Goal: Transaction & Acquisition: Book appointment/travel/reservation

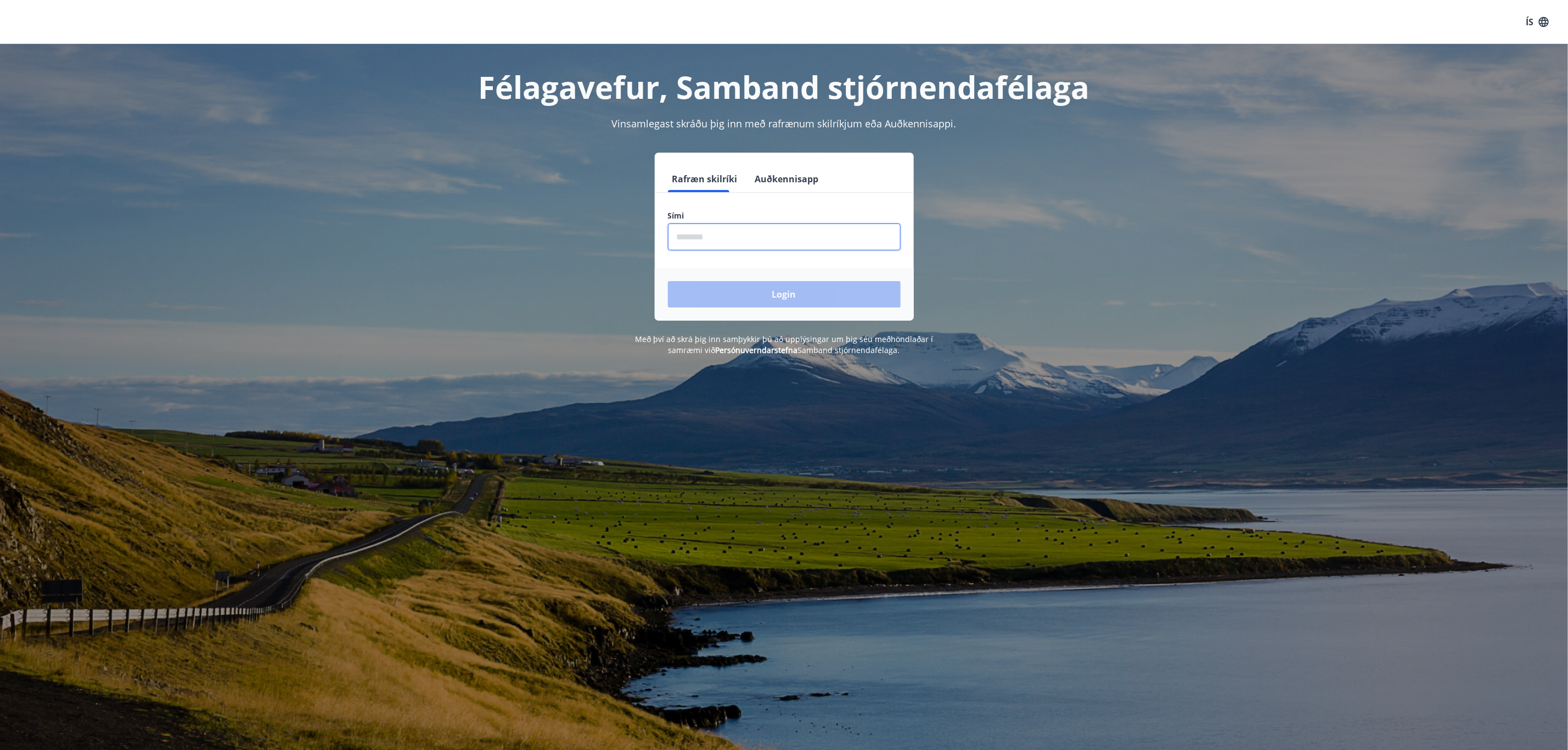
click at [814, 236] on input "phone" at bounding box center [784, 237] width 233 height 27
type input "********"
click at [781, 284] on button "Login" at bounding box center [784, 294] width 233 height 26
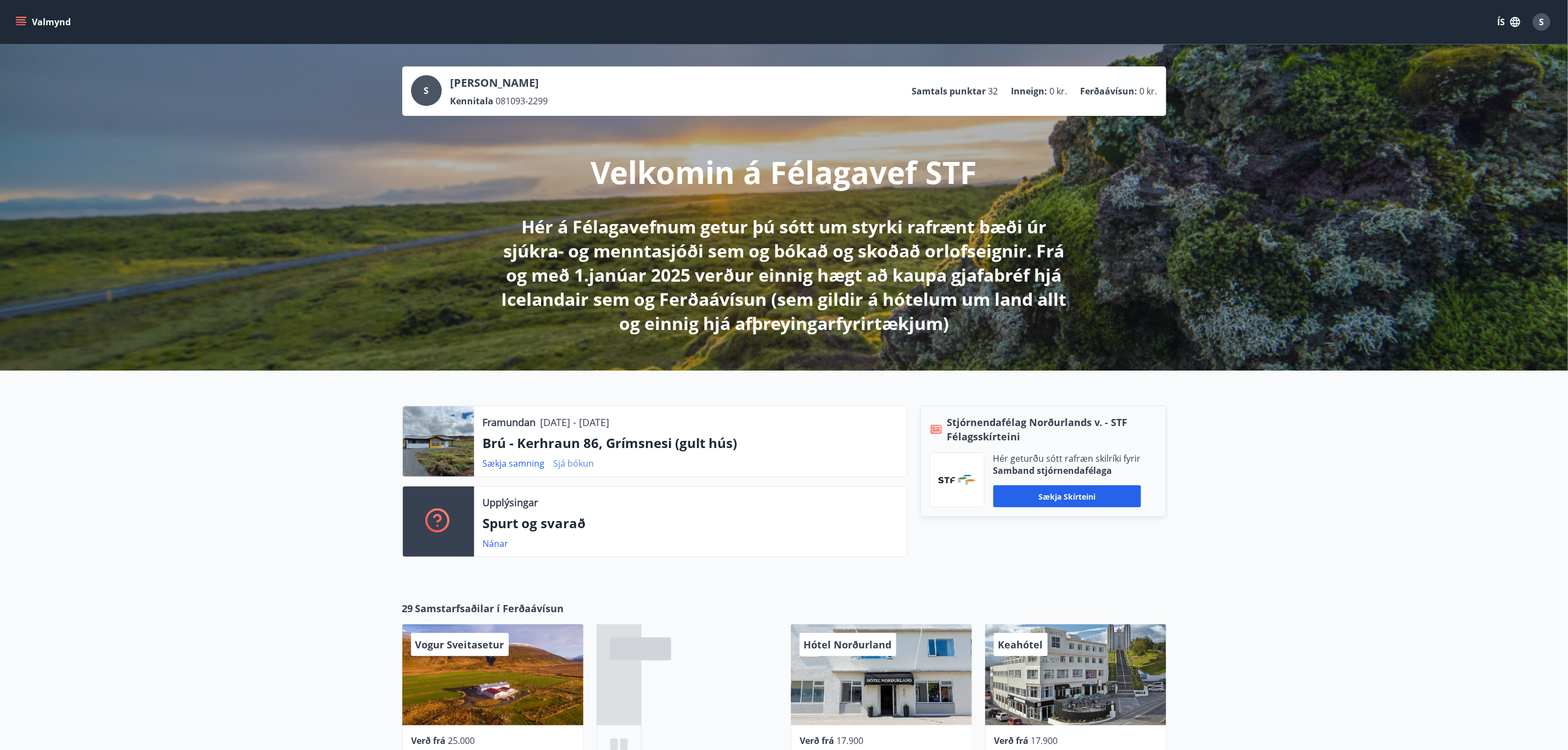
click at [581, 460] on link "Sjá bókun" at bounding box center [574, 463] width 41 height 12
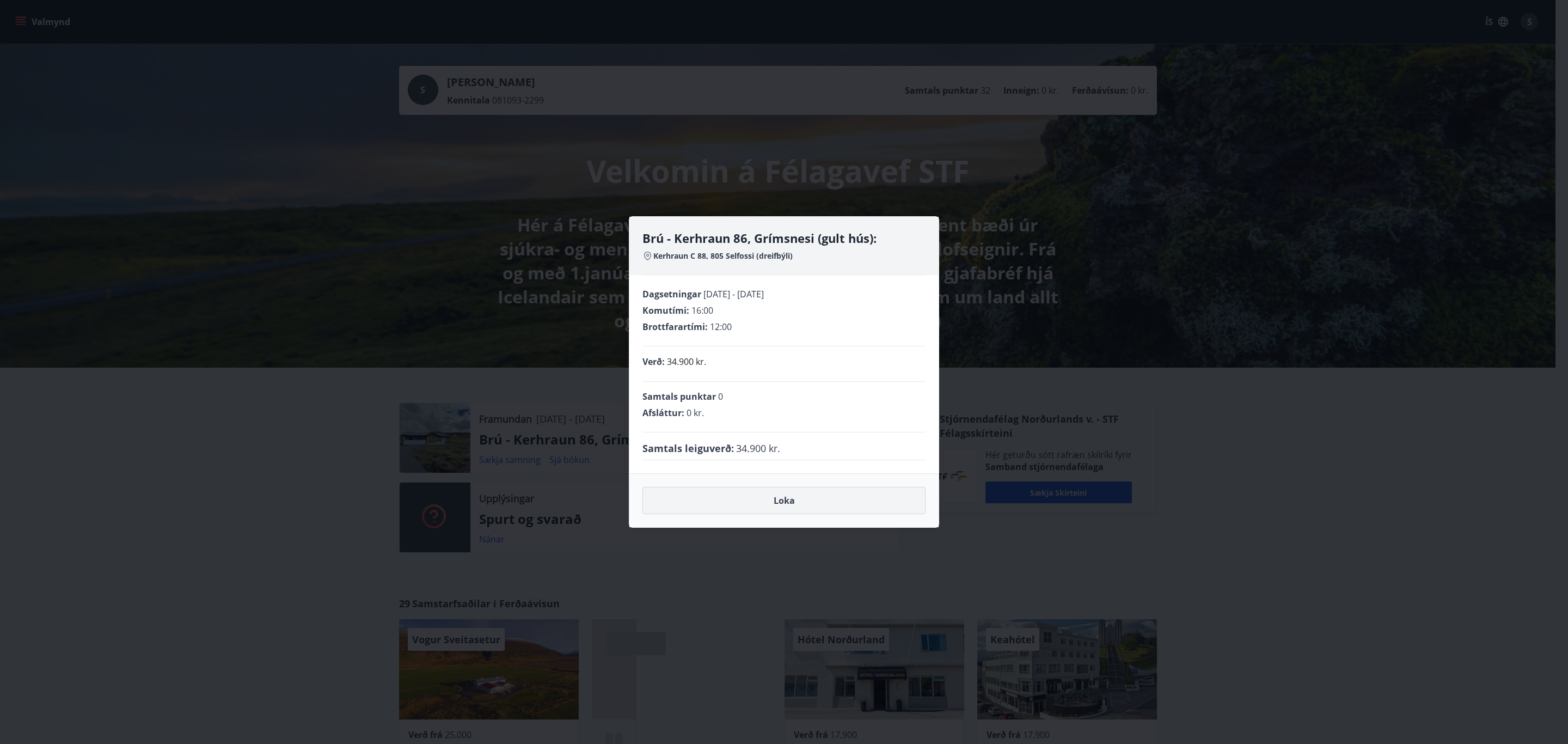
click at [846, 504] on button "Loka" at bounding box center [783, 500] width 283 height 27
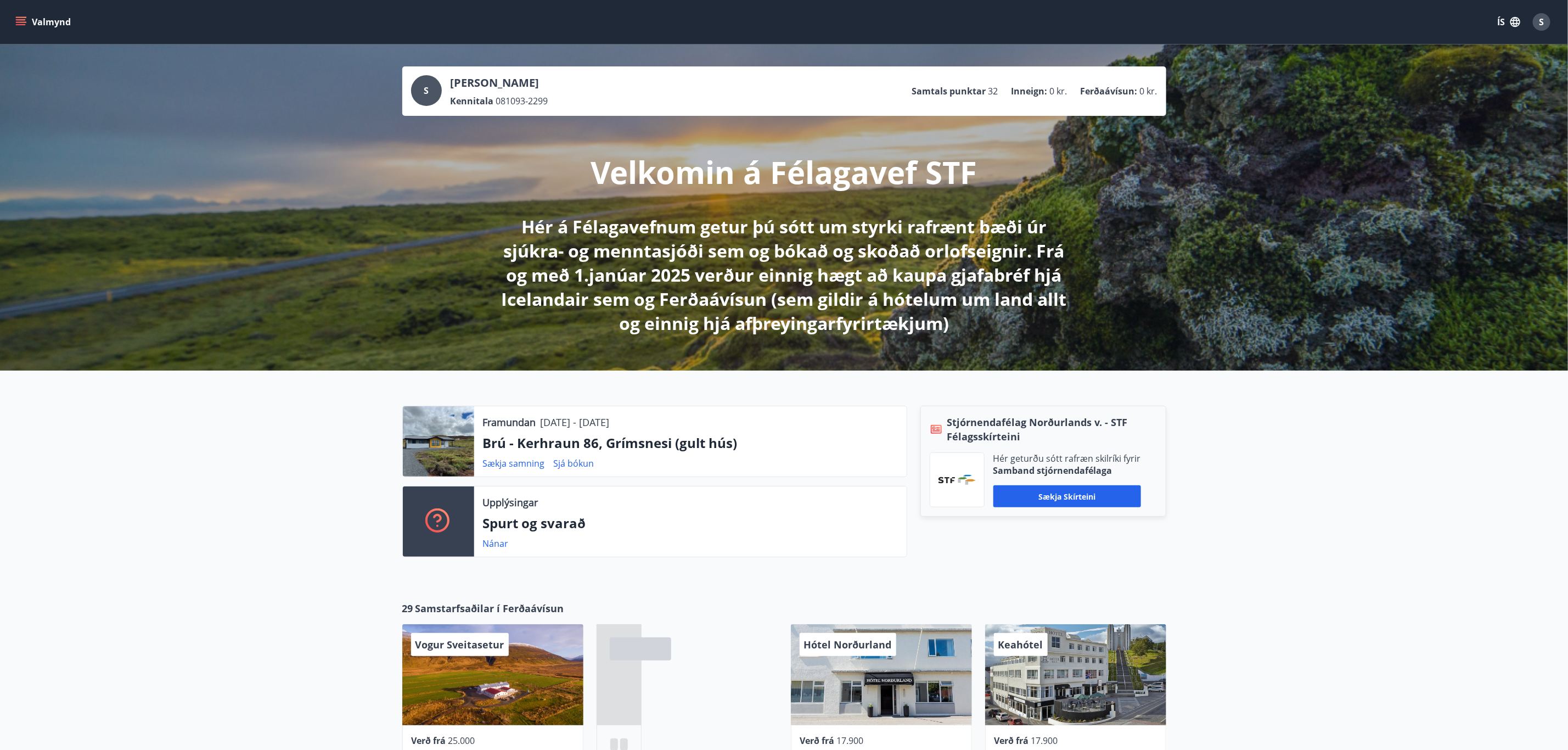
click at [35, 20] on button "Valmynd" at bounding box center [44, 22] width 62 height 20
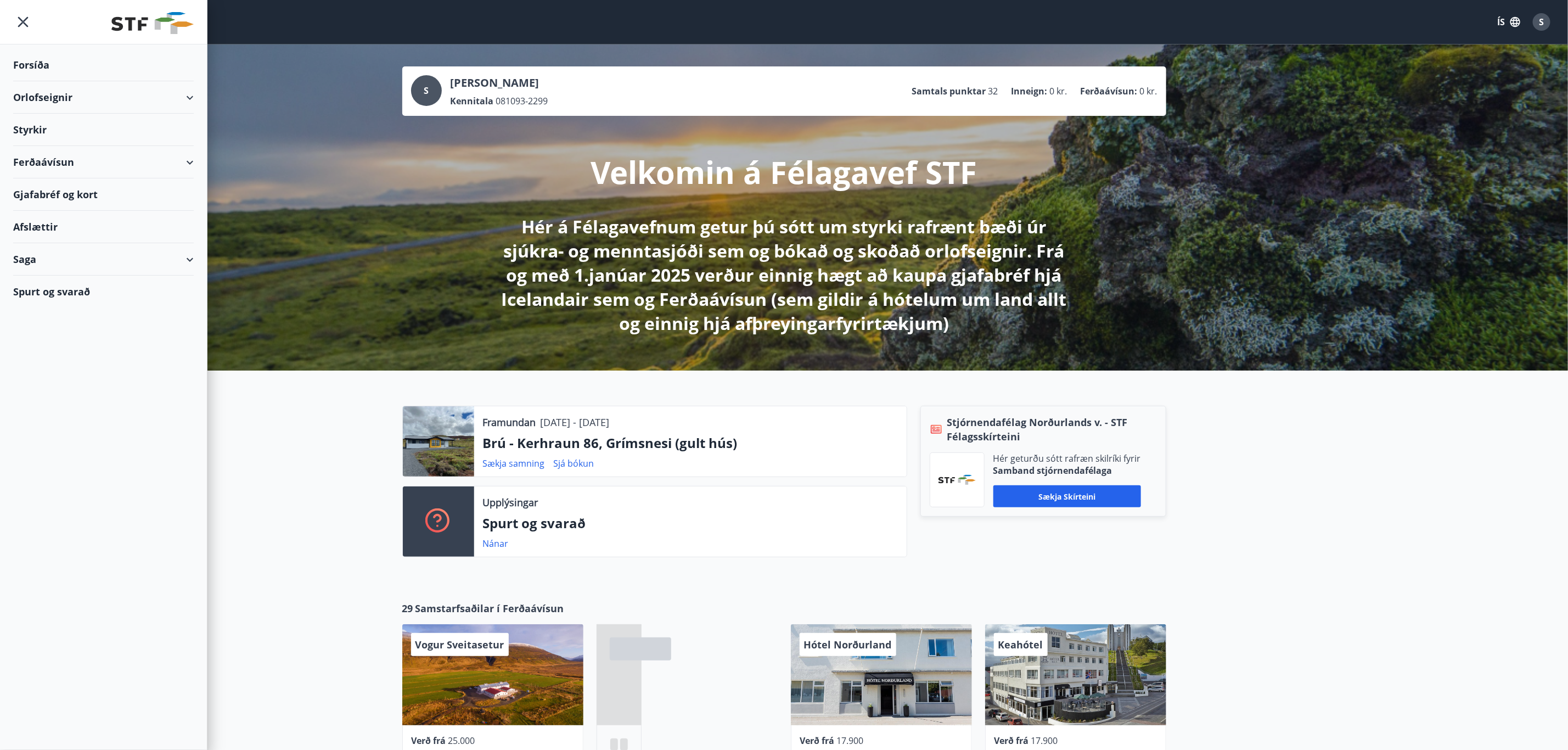
click at [107, 106] on div "Orlofseignir" at bounding box center [103, 97] width 180 height 33
click at [60, 128] on div "Framboð" at bounding box center [104, 125] width 163 height 23
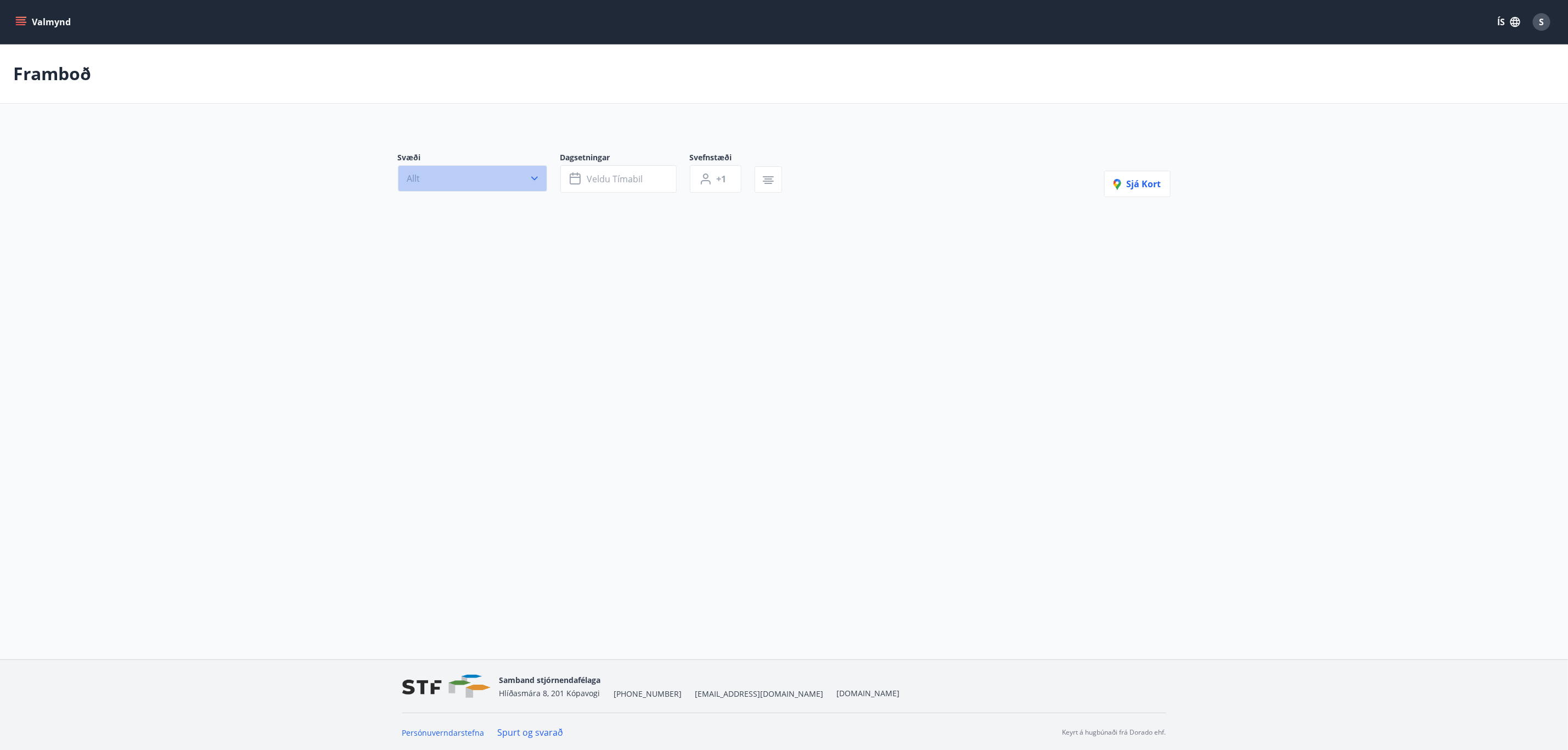
click at [519, 180] on button "Allt" at bounding box center [472, 178] width 149 height 26
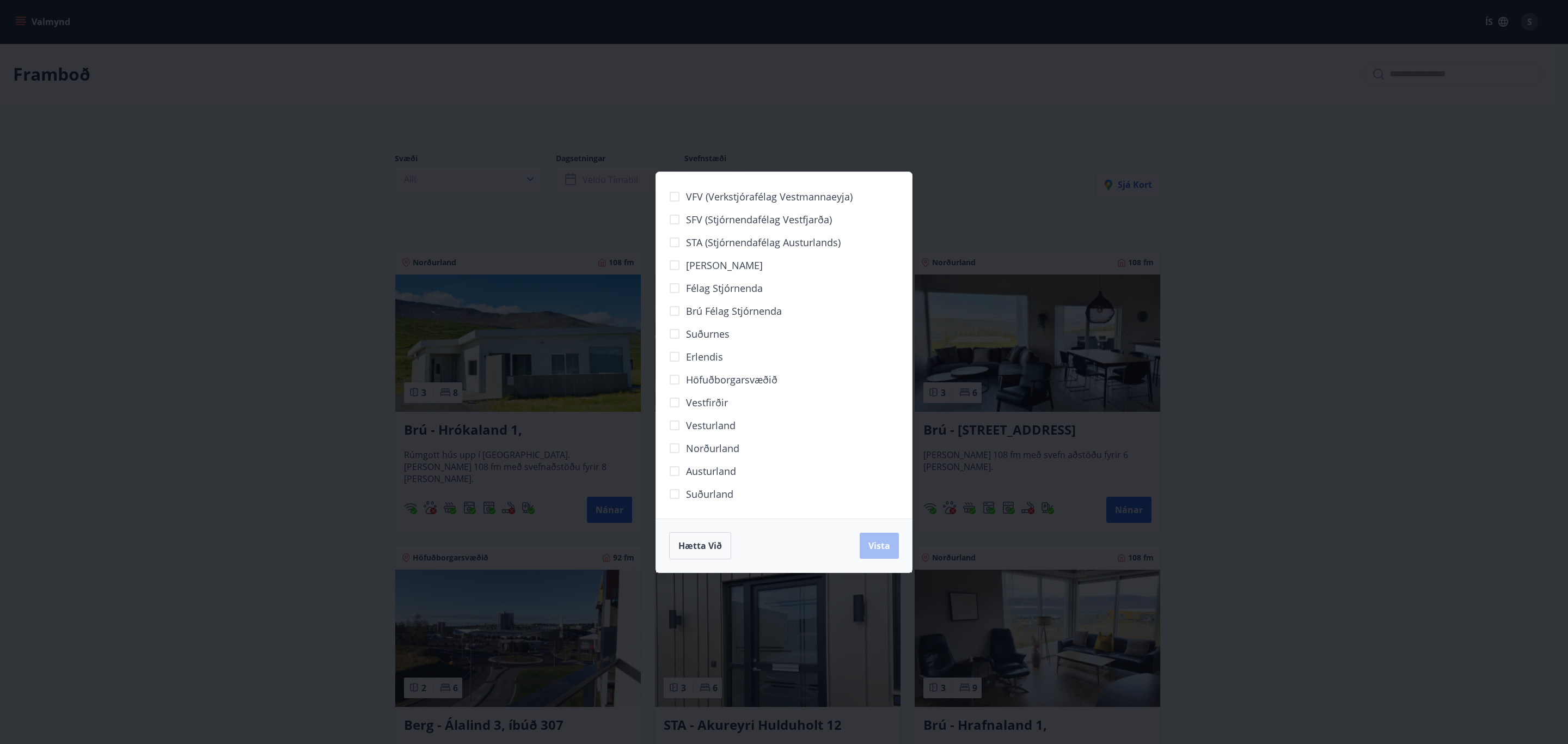
click at [718, 496] on span "Suðurland" at bounding box center [710, 494] width 47 height 14
drag, startPoint x: 878, startPoint y: 539, endPoint x: 1237, endPoint y: 436, distance: 373.5
click at [878, 541] on span "Vista" at bounding box center [880, 546] width 22 height 12
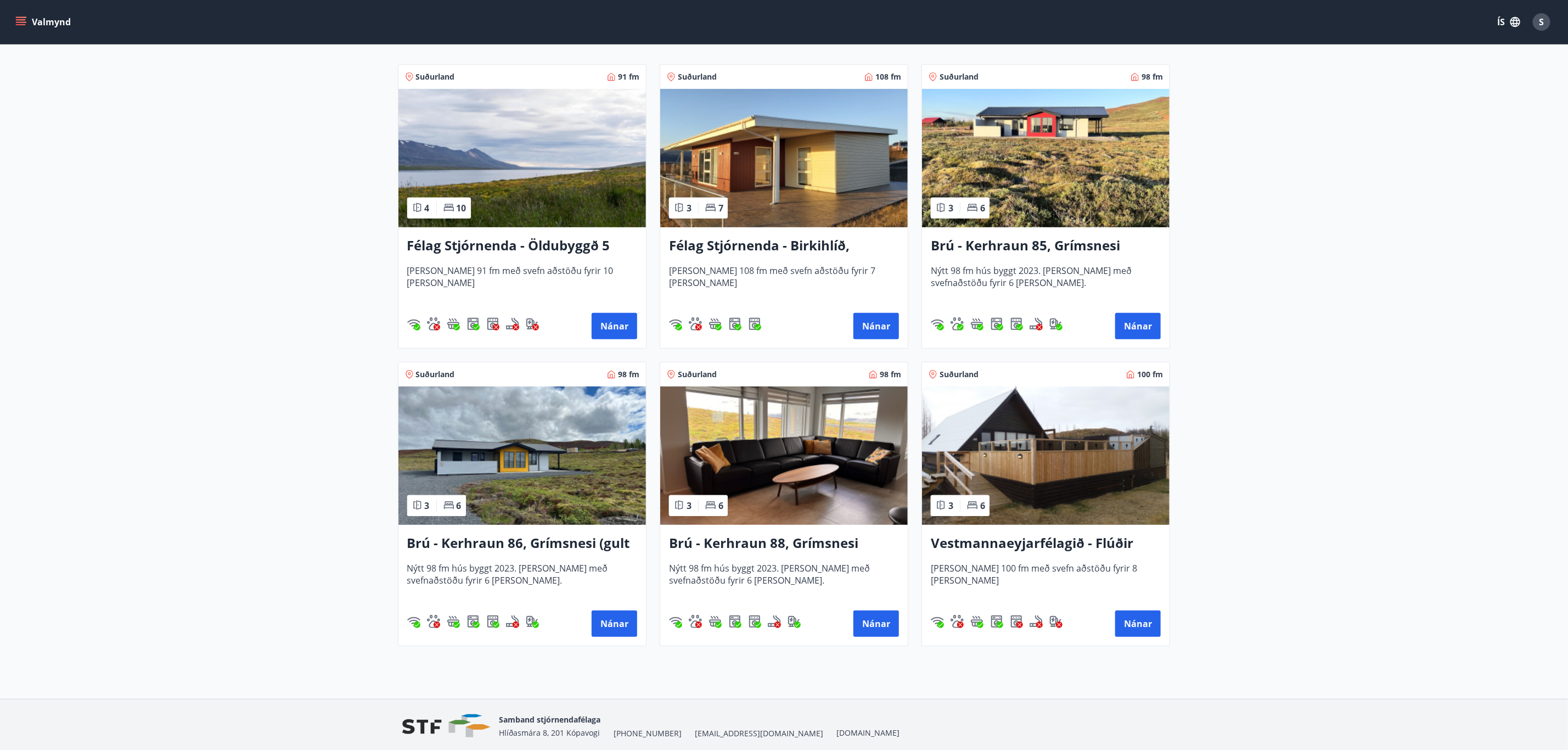
scroll to position [256, 0]
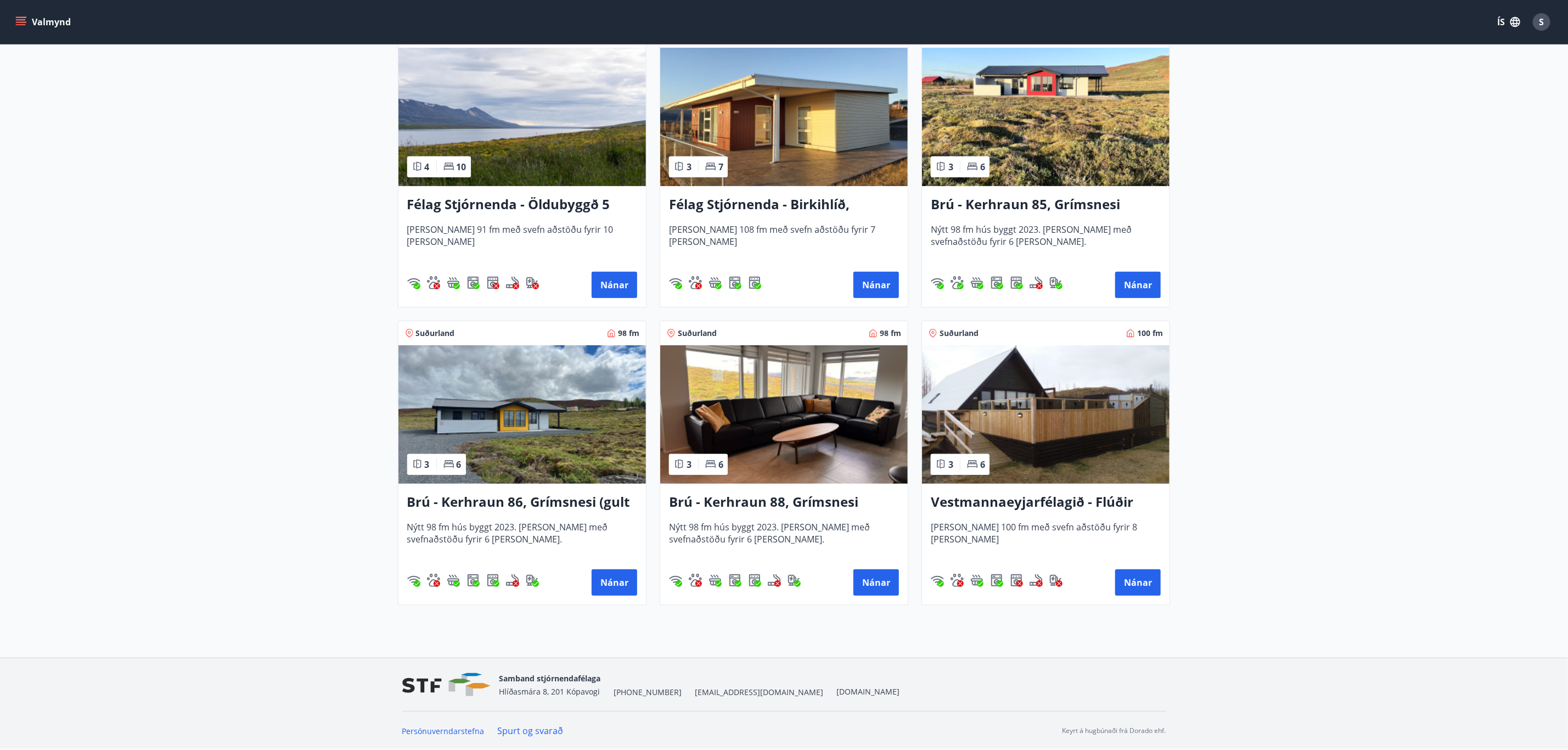
click at [600, 502] on h3 "Brú - Kerhraun 86, Grímsnesi (gult hús)" at bounding box center [522, 502] width 230 height 20
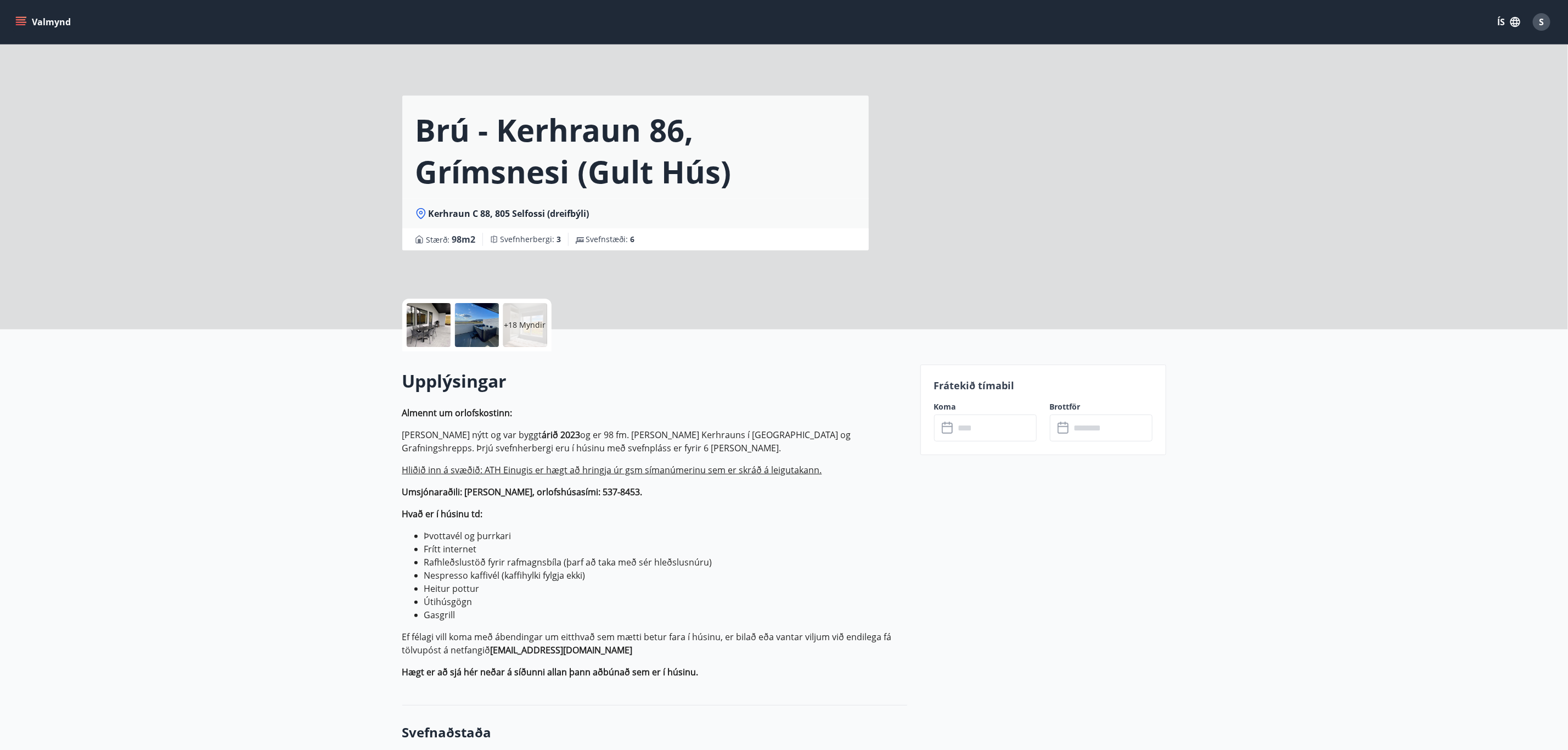
click at [442, 331] on div at bounding box center [429, 325] width 44 height 44
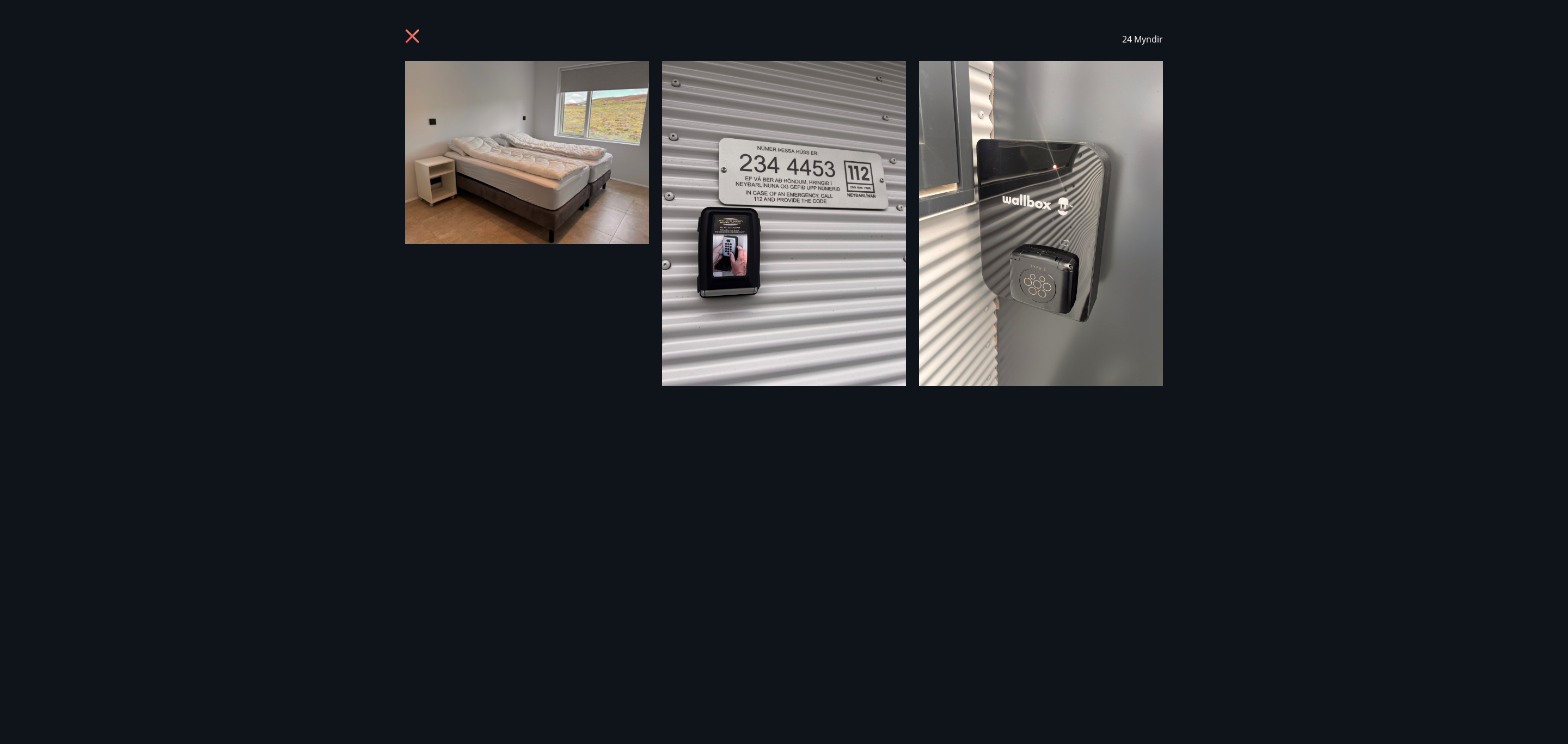
click at [543, 75] on img at bounding box center [527, 152] width 244 height 183
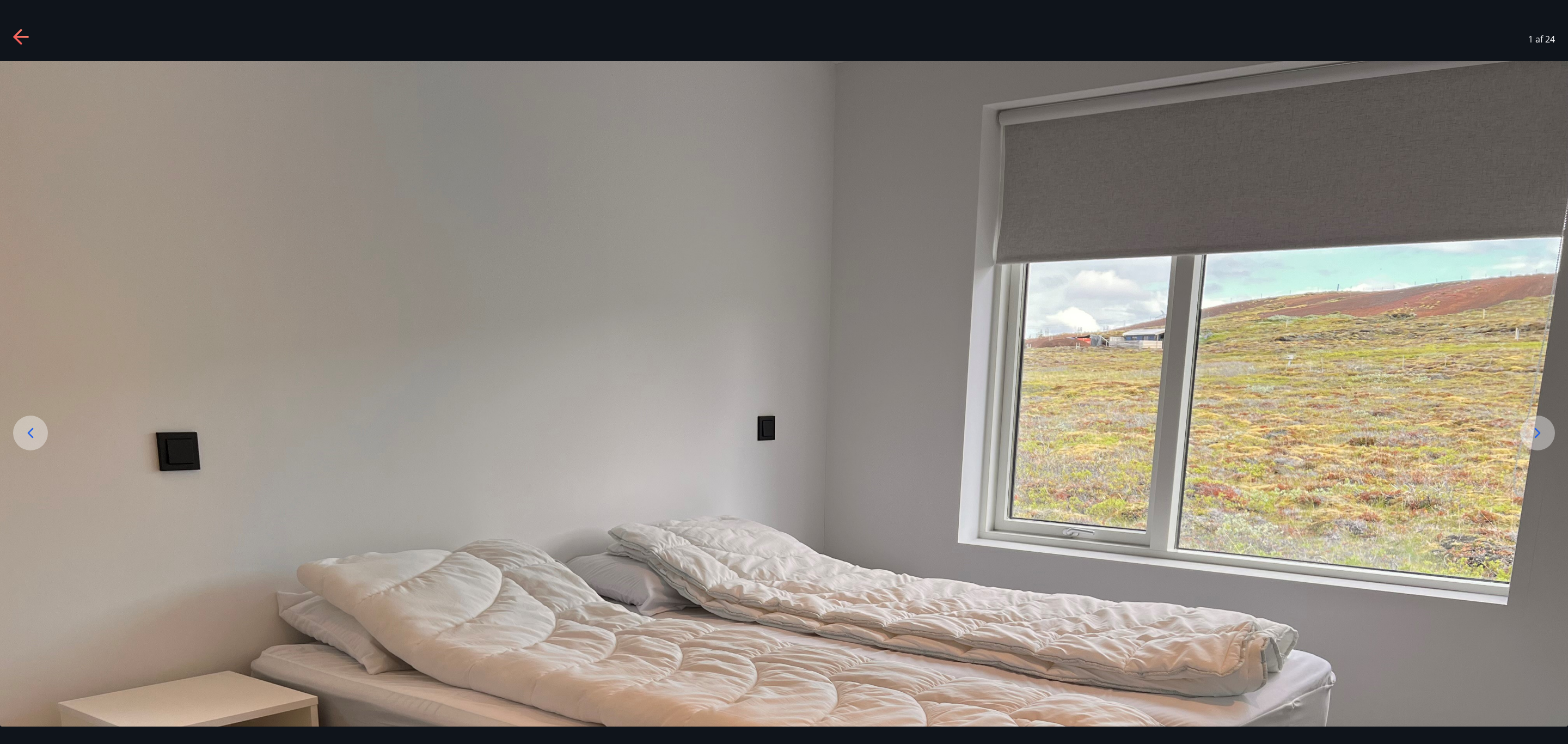
click at [950, 142] on img at bounding box center [784, 649] width 1568 height 1176
click at [931, 167] on img at bounding box center [784, 649] width 1568 height 1176
click at [1487, 29] on div "1 af 24" at bounding box center [784, 40] width 1568 height 44
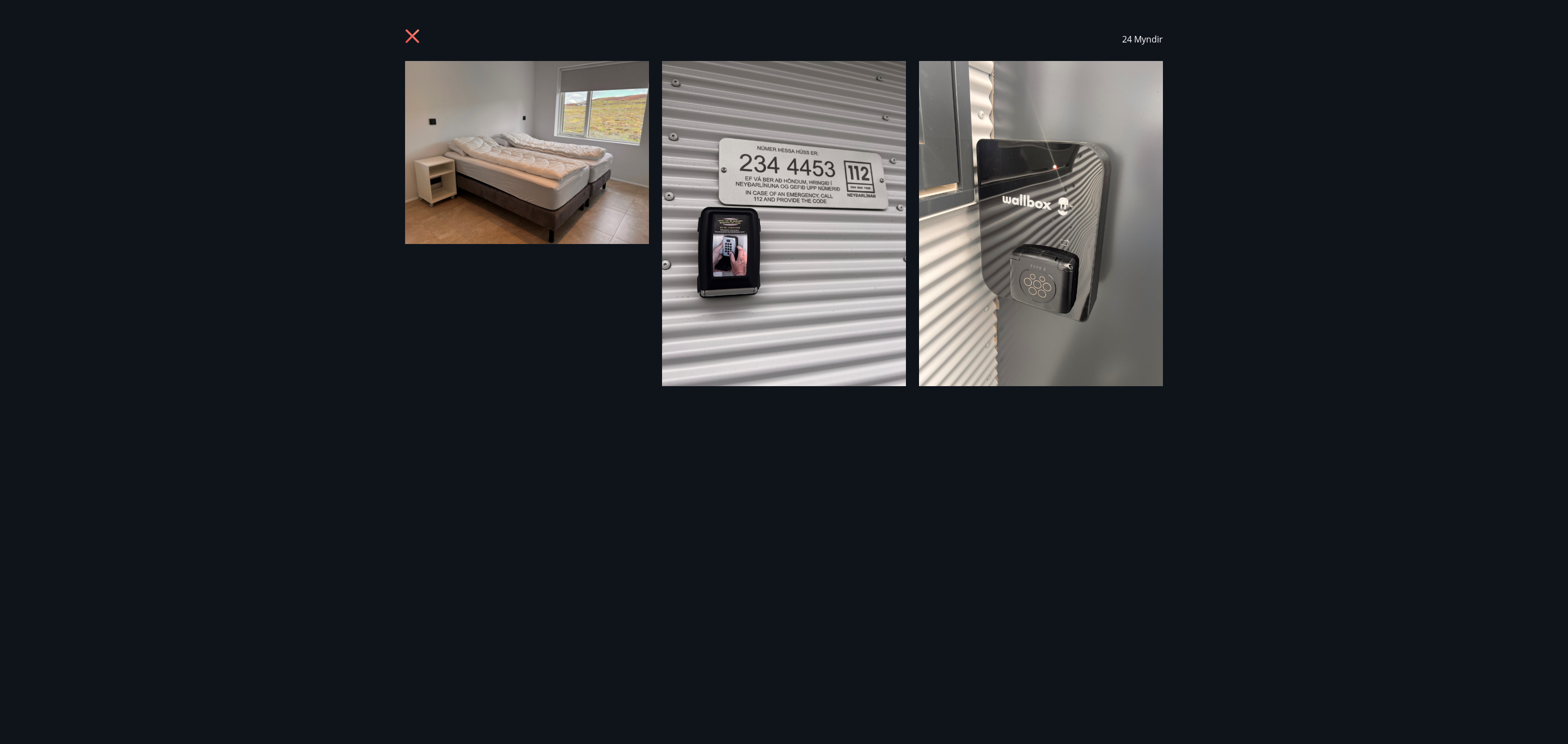
click at [417, 38] on icon at bounding box center [413, 37] width 18 height 18
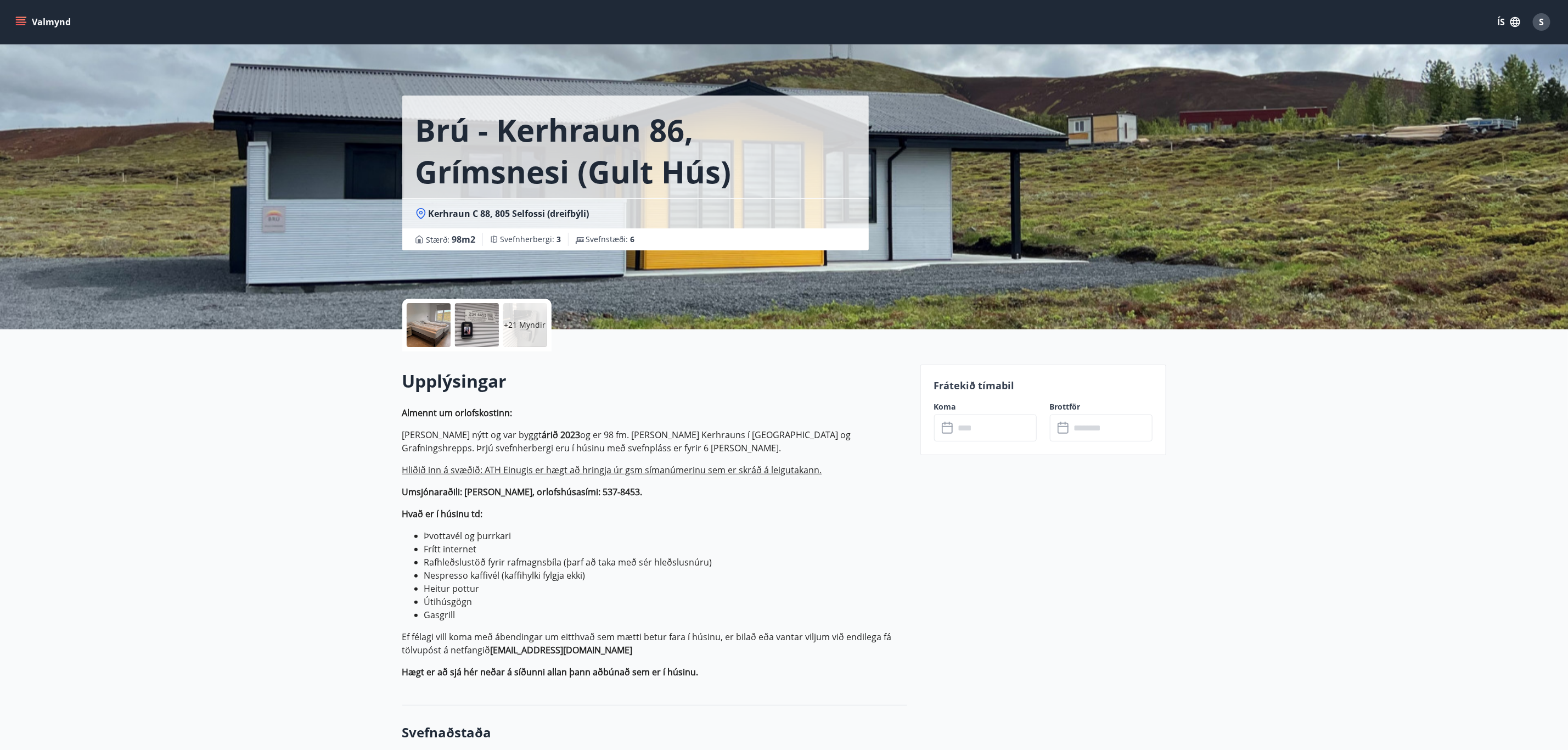
click at [431, 320] on div at bounding box center [429, 325] width 44 height 44
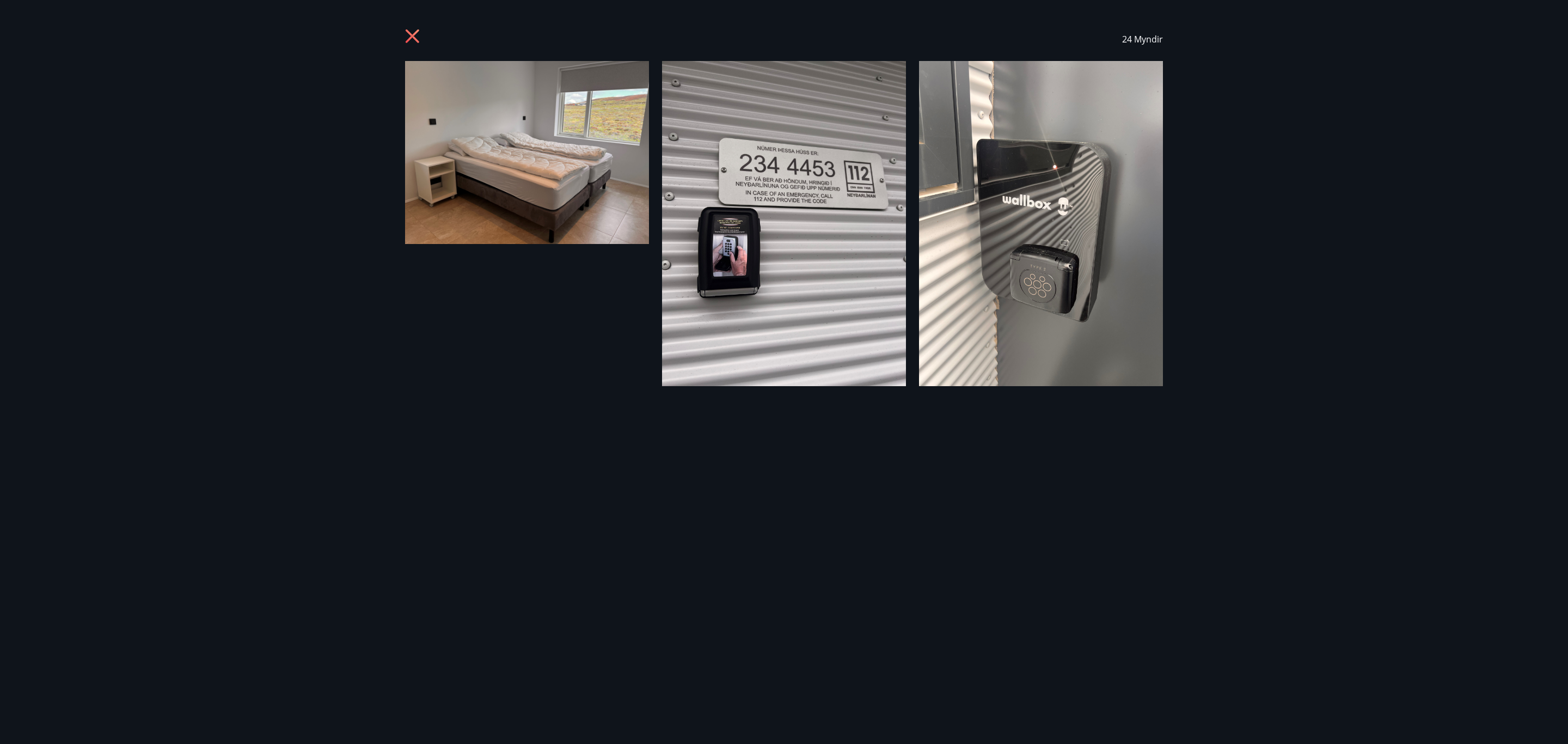
click at [582, 110] on img at bounding box center [527, 152] width 244 height 183
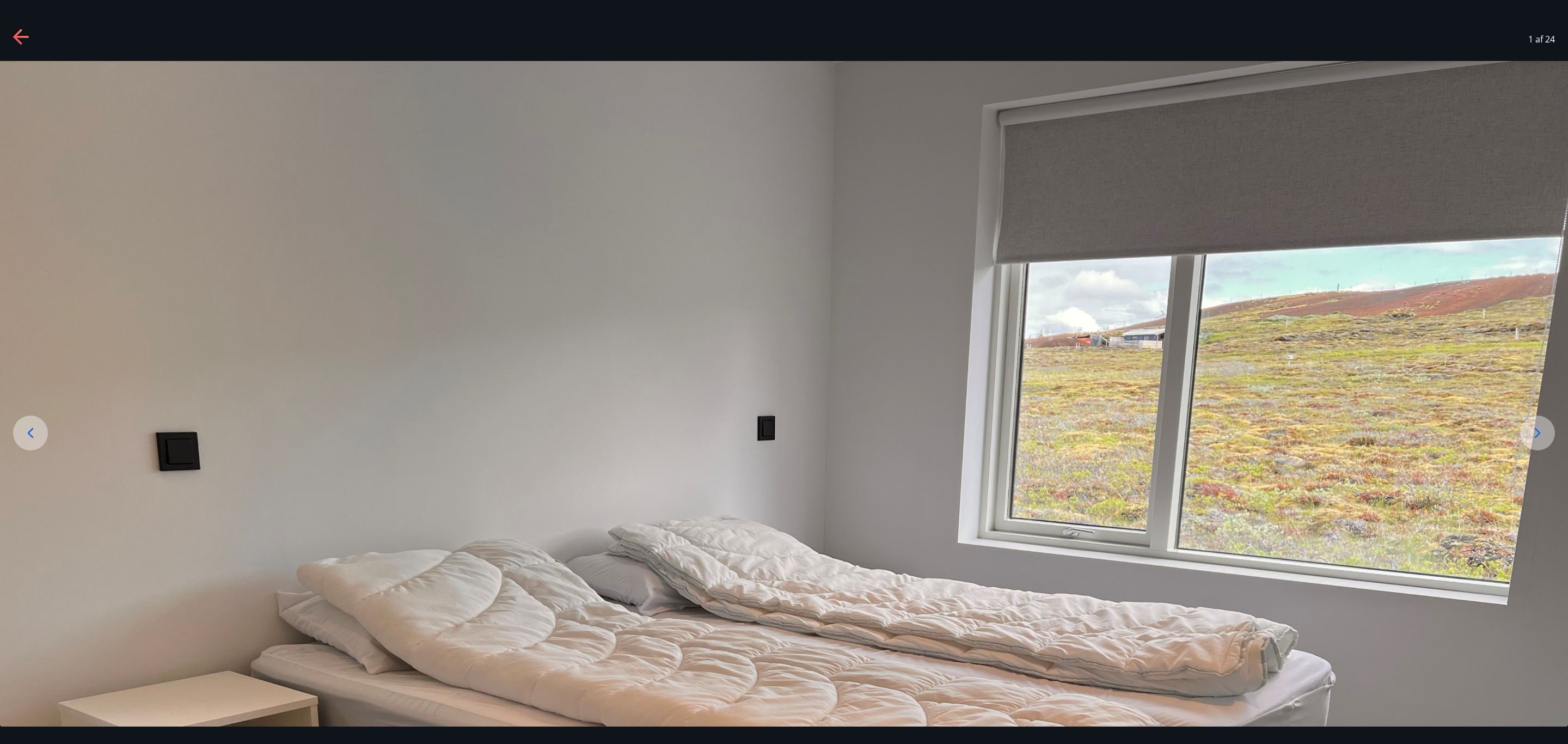
click at [1553, 426] on div at bounding box center [1537, 432] width 35 height 35
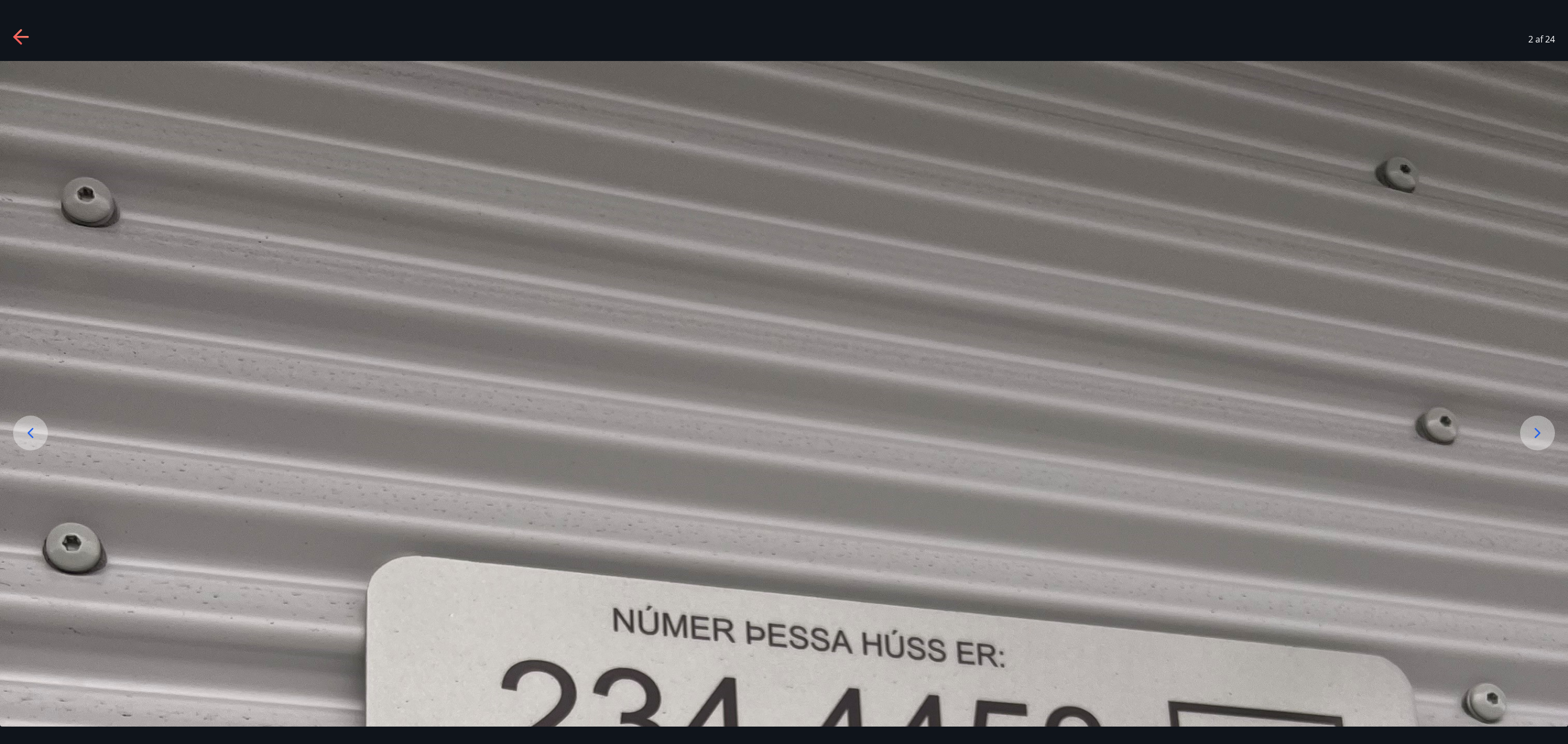
click at [38, 433] on icon at bounding box center [30, 433] width 18 height 18
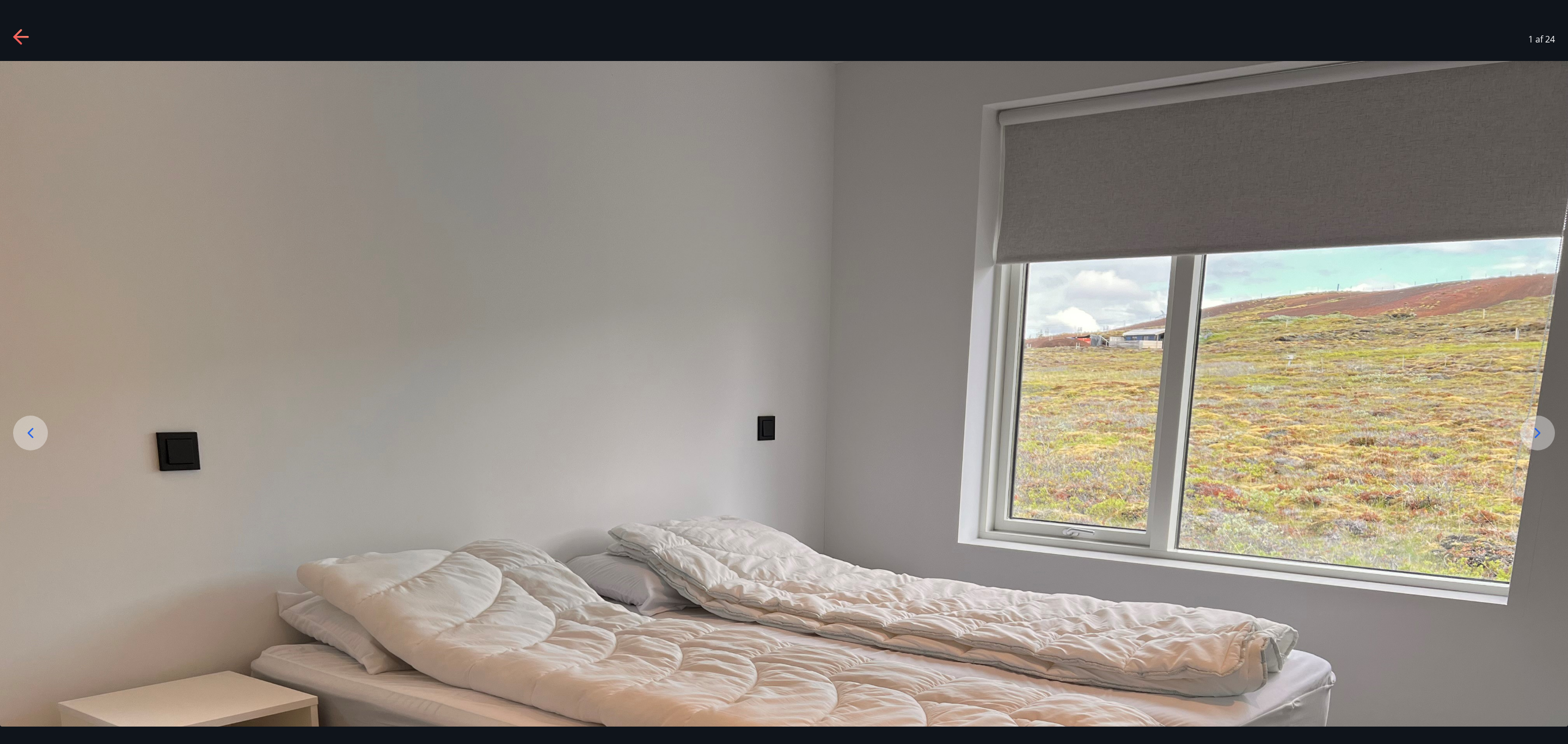
click at [1529, 421] on div at bounding box center [1537, 432] width 35 height 35
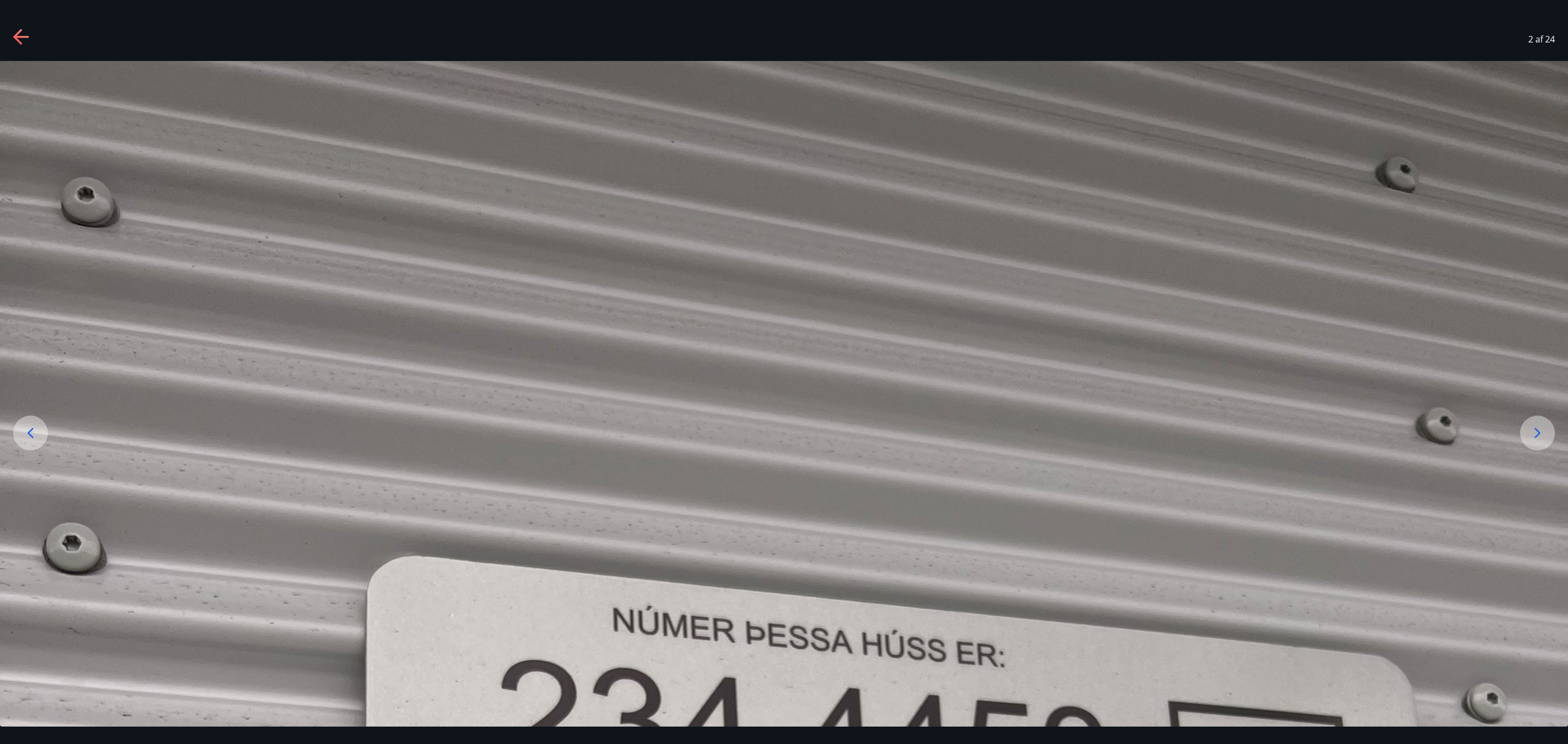
click at [33, 438] on icon at bounding box center [30, 433] width 18 height 18
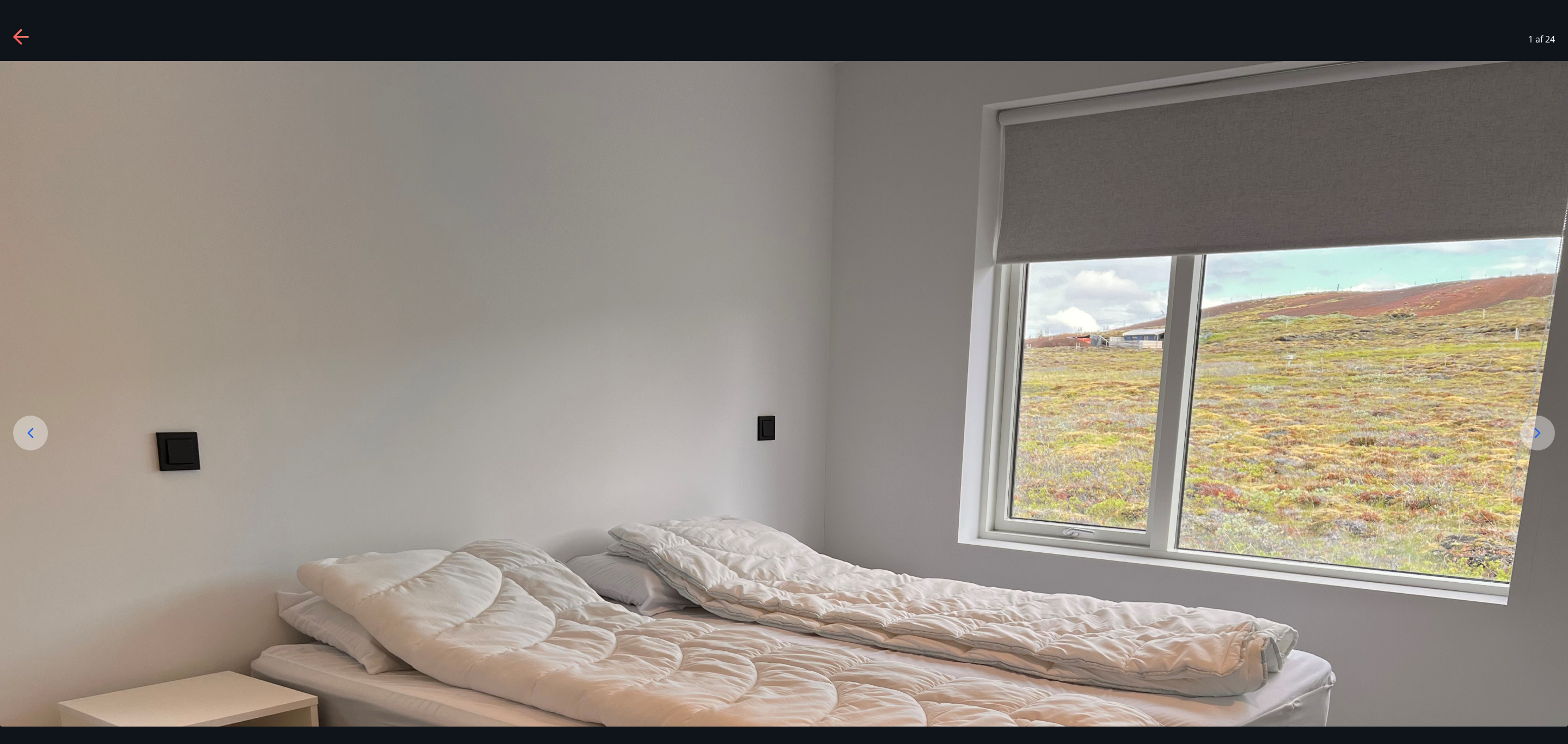
click at [219, 38] on div "1 af 24" at bounding box center [784, 40] width 1568 height 44
click at [113, 22] on div "1 af 24" at bounding box center [784, 40] width 1568 height 44
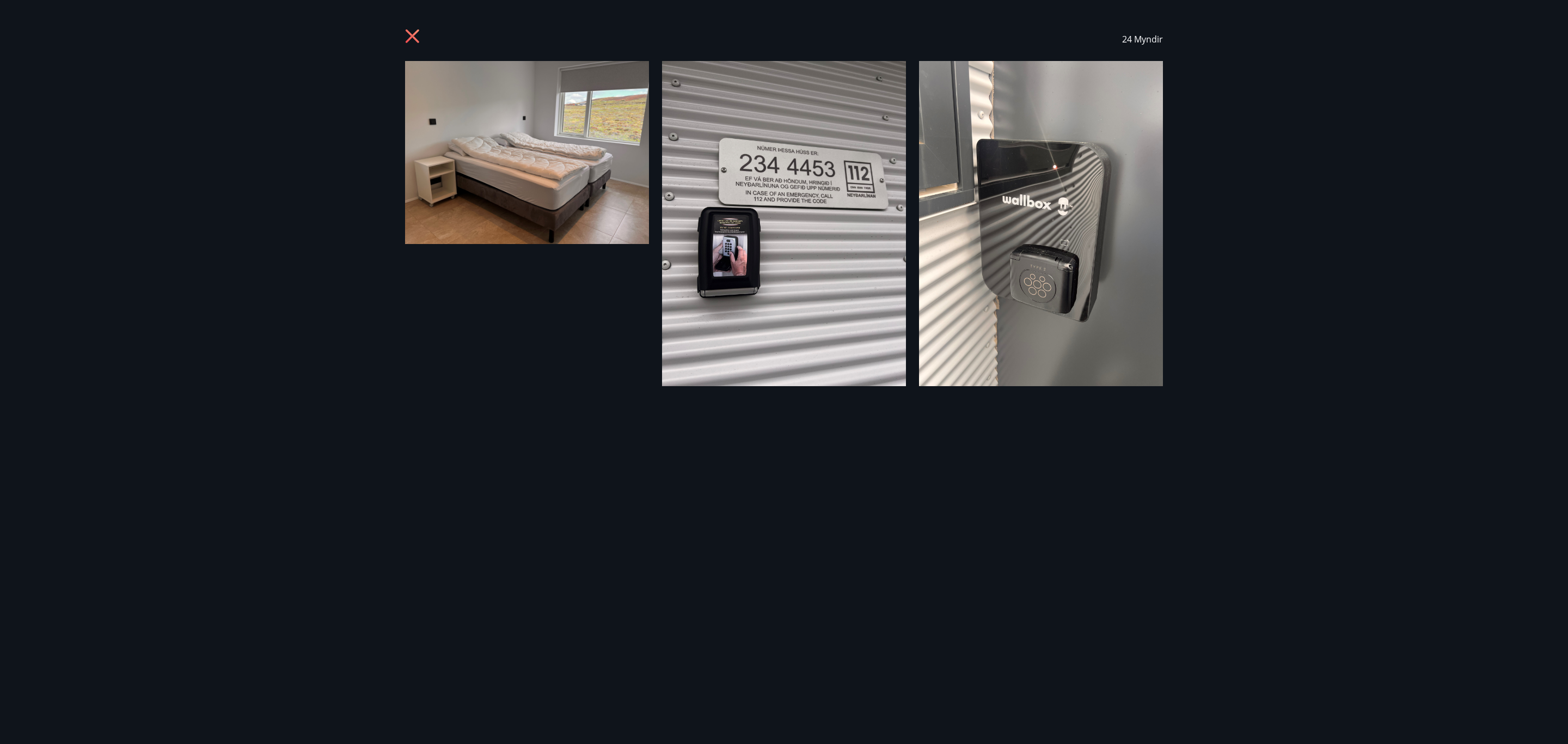
click at [407, 44] on icon at bounding box center [413, 37] width 18 height 18
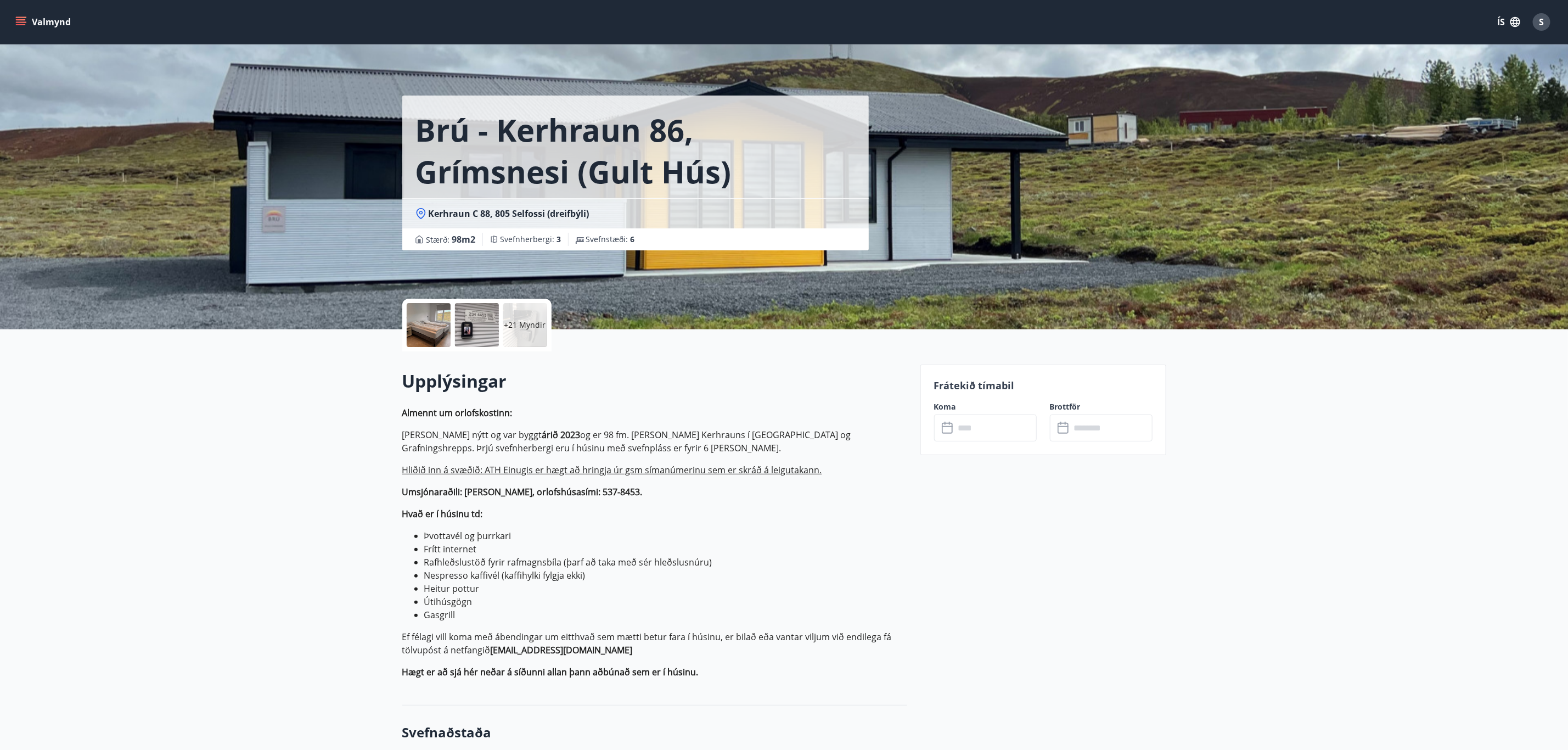
click at [429, 318] on div at bounding box center [429, 325] width 44 height 44
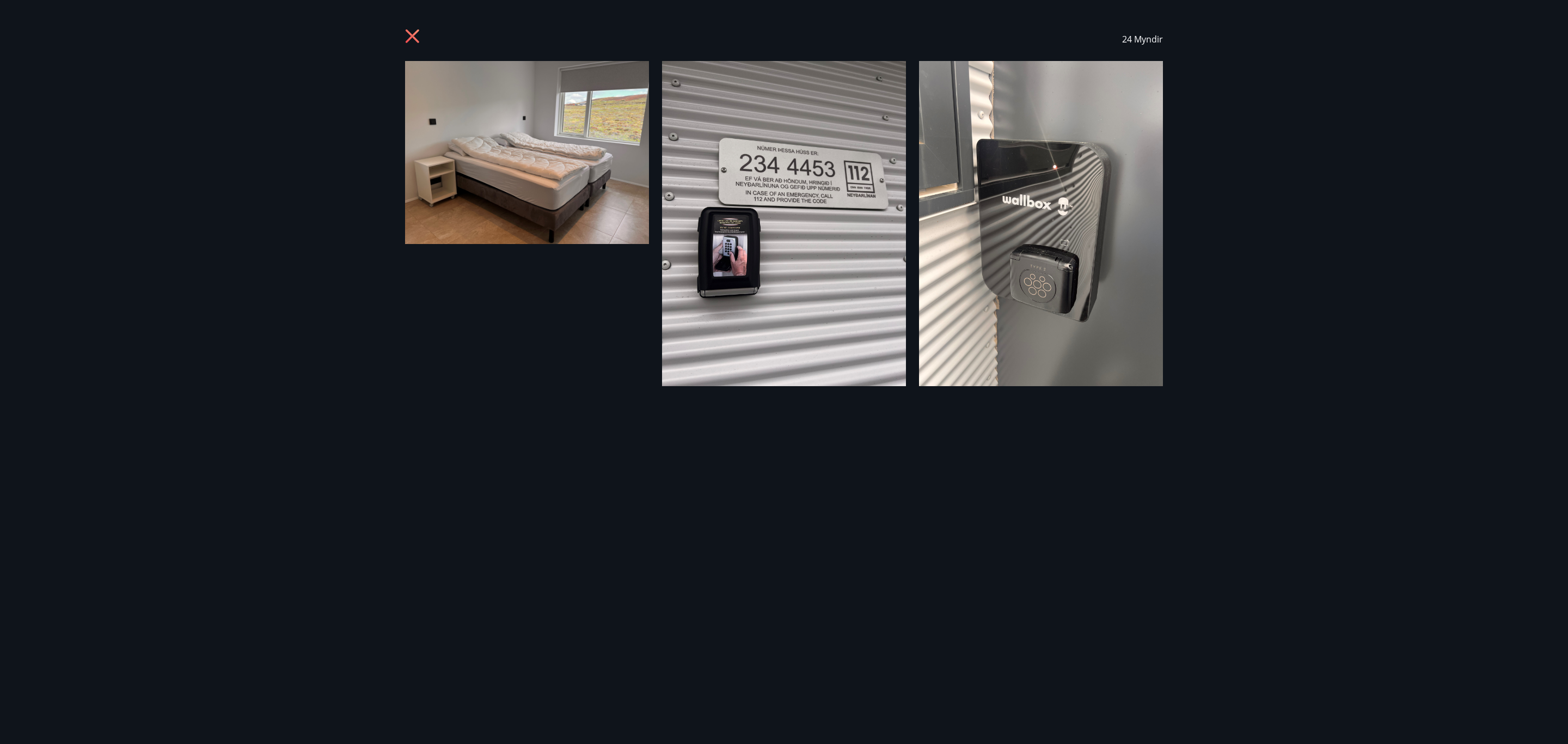
click at [1251, 139] on div "24 Myndir" at bounding box center [784, 372] width 1568 height 744
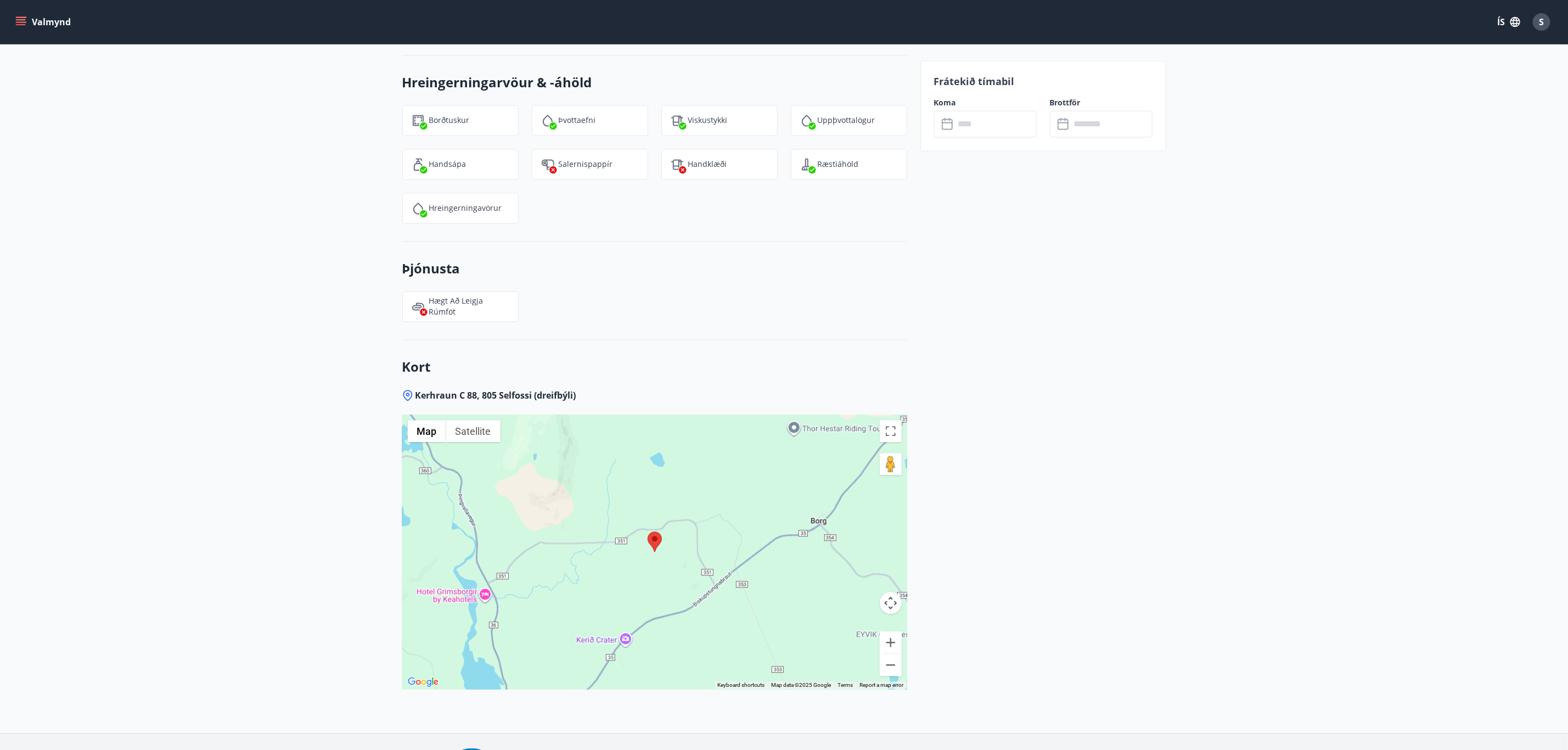
scroll to position [1709, 0]
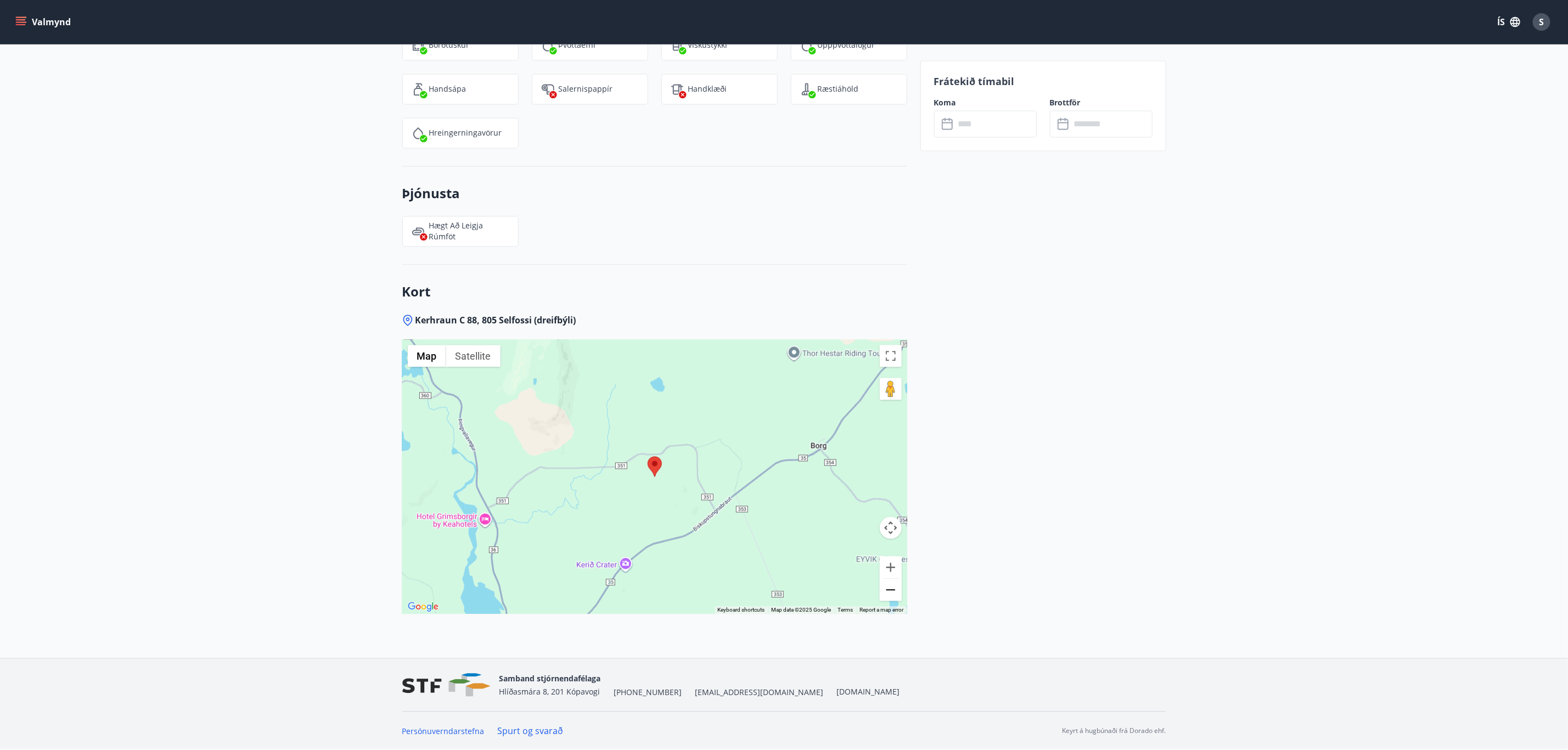
click at [889, 593] on button "Zoom out" at bounding box center [891, 590] width 22 height 22
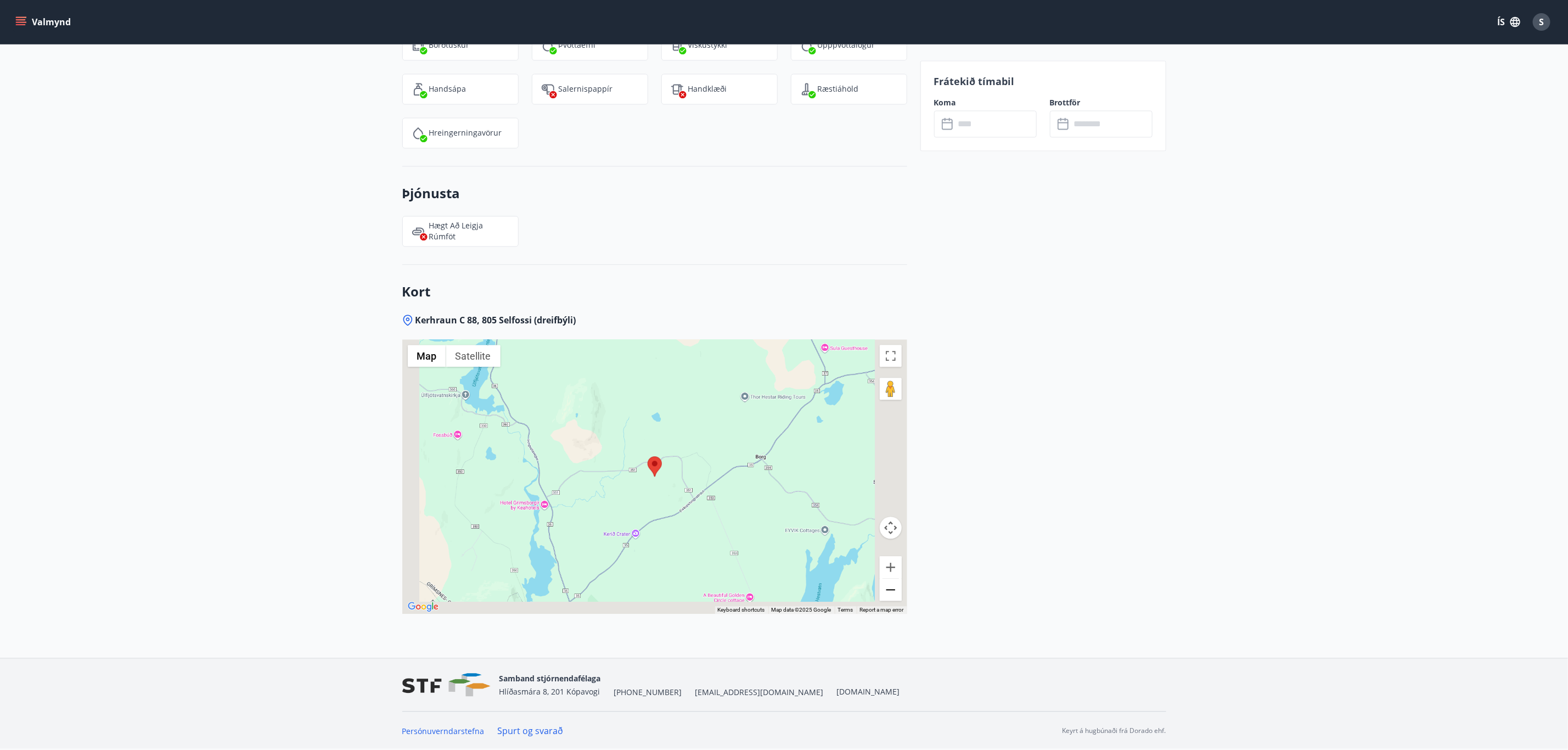
click at [889, 593] on button "Zoom out" at bounding box center [891, 590] width 22 height 22
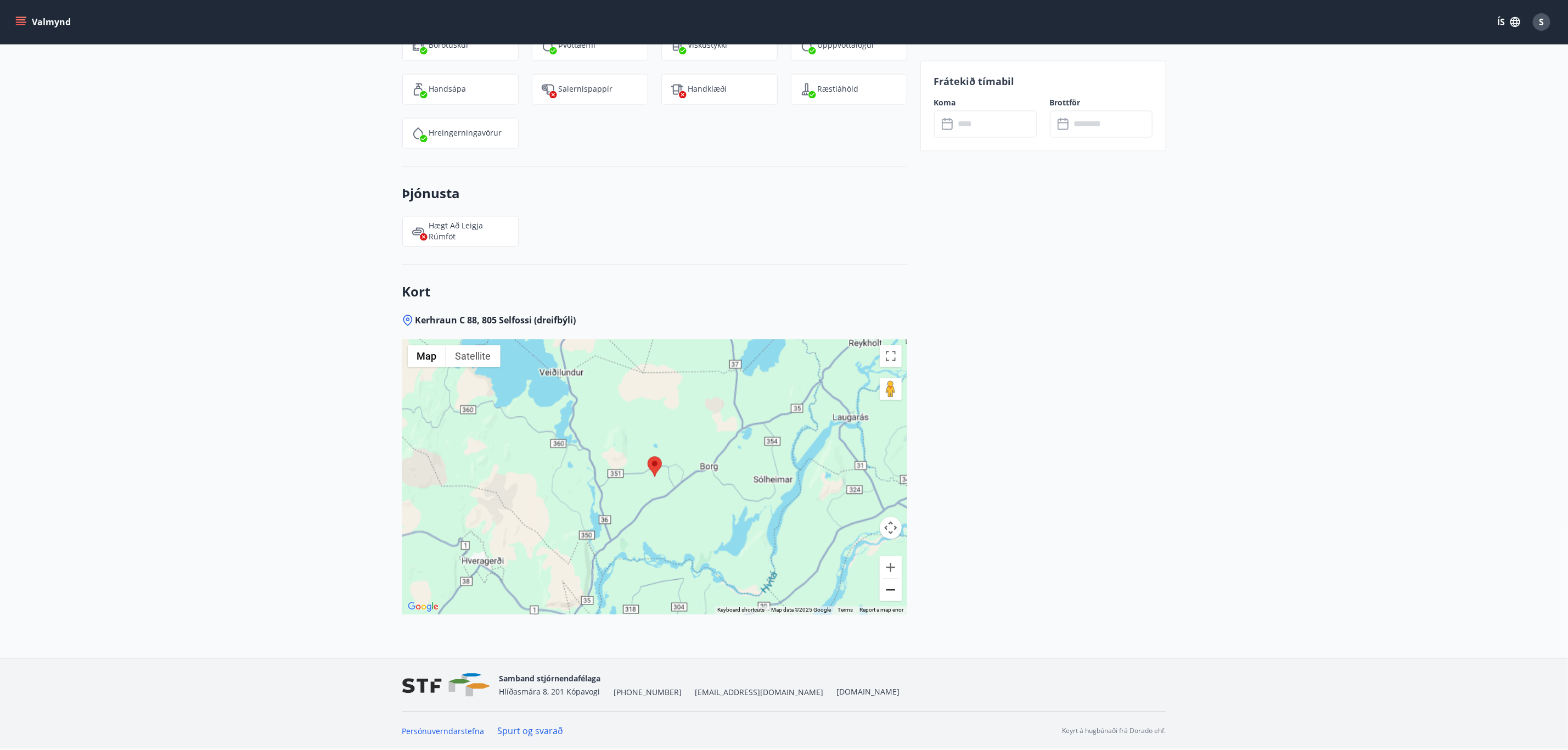
click at [889, 593] on button "Zoom out" at bounding box center [891, 590] width 22 height 22
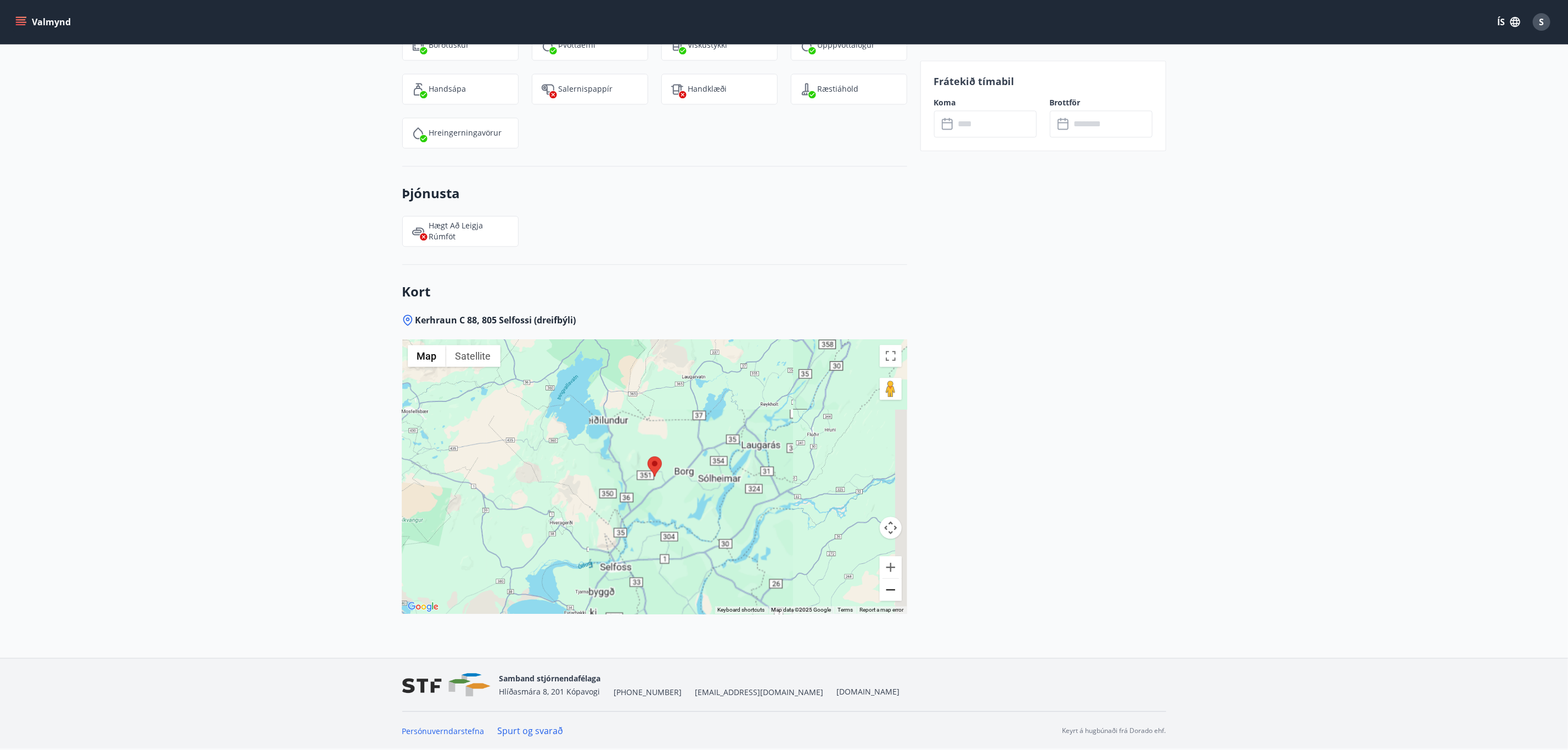
click at [889, 593] on button "Zoom out" at bounding box center [891, 590] width 22 height 22
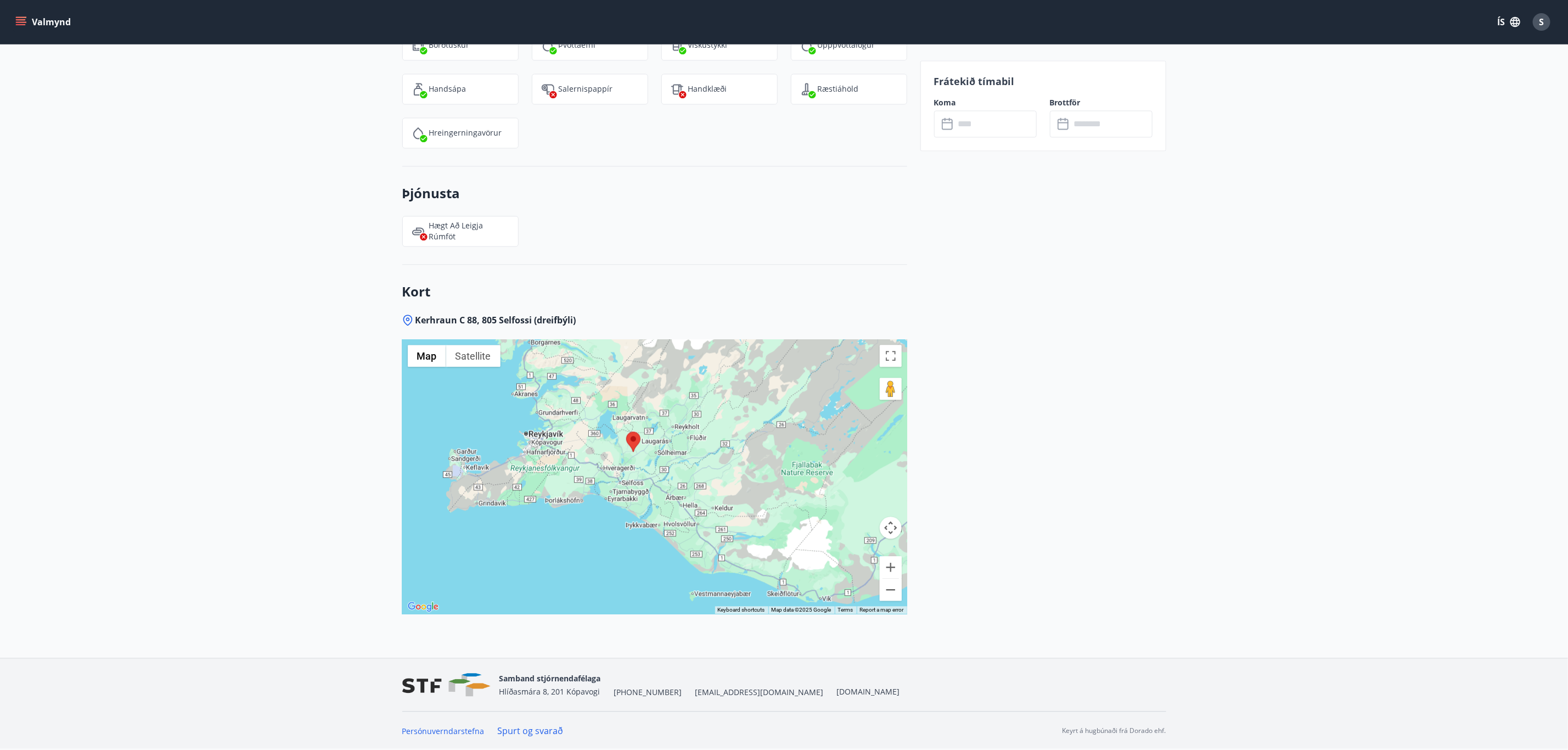
drag, startPoint x: 827, startPoint y: 562, endPoint x: 806, endPoint y: 538, distance: 31.9
click at [806, 538] on div at bounding box center [655, 476] width 505 height 274
click at [895, 568] on button "Zoom in" at bounding box center [891, 567] width 22 height 22
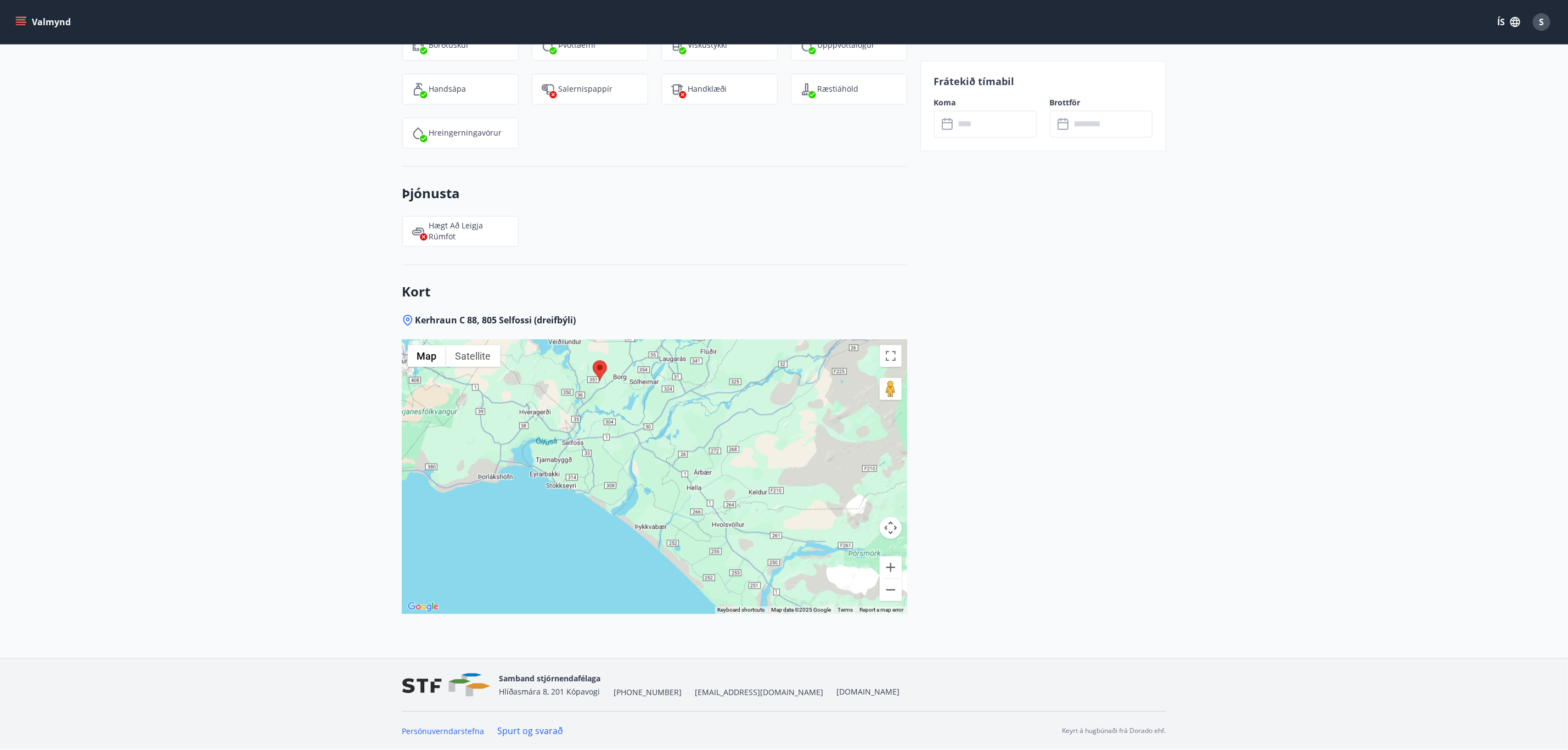
drag, startPoint x: 673, startPoint y: 471, endPoint x: 649, endPoint y: 408, distance: 67.4
click at [649, 408] on div at bounding box center [655, 476] width 505 height 274
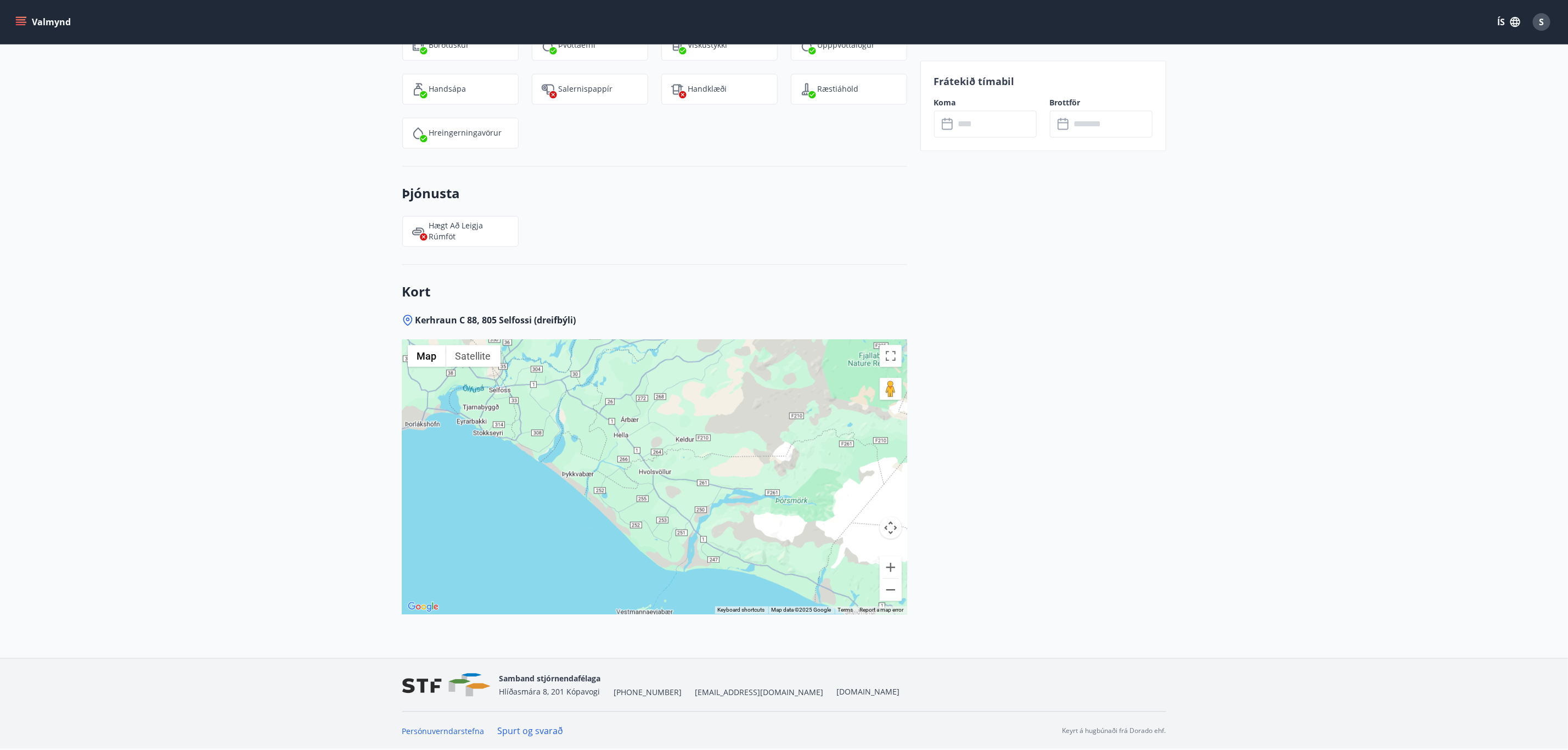
drag, startPoint x: 713, startPoint y: 522, endPoint x: 727, endPoint y: 522, distance: 14.0
click at [727, 522] on div at bounding box center [655, 476] width 505 height 274
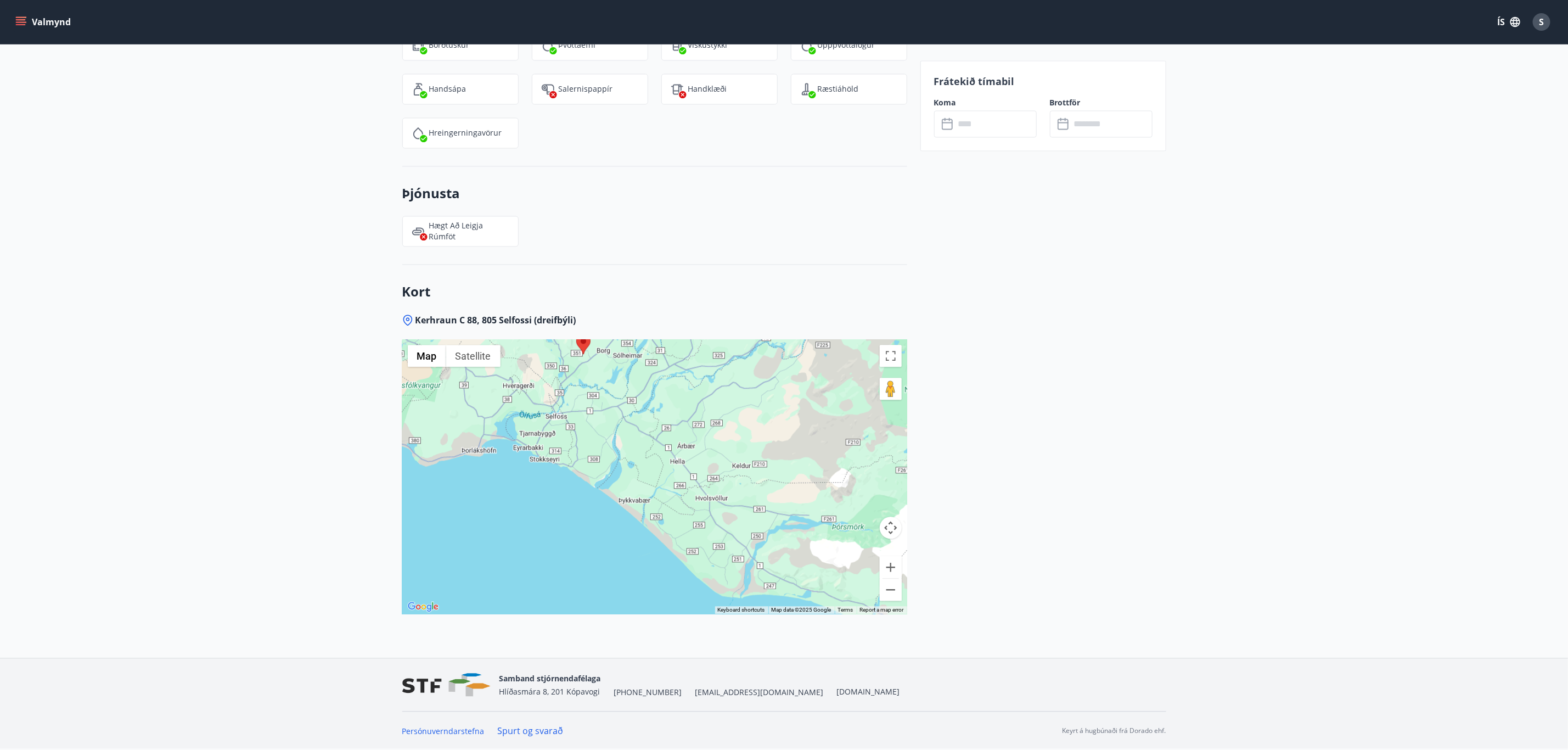
drag, startPoint x: 757, startPoint y: 521, endPoint x: 709, endPoint y: 491, distance: 56.6
click at [709, 491] on div at bounding box center [655, 476] width 505 height 274
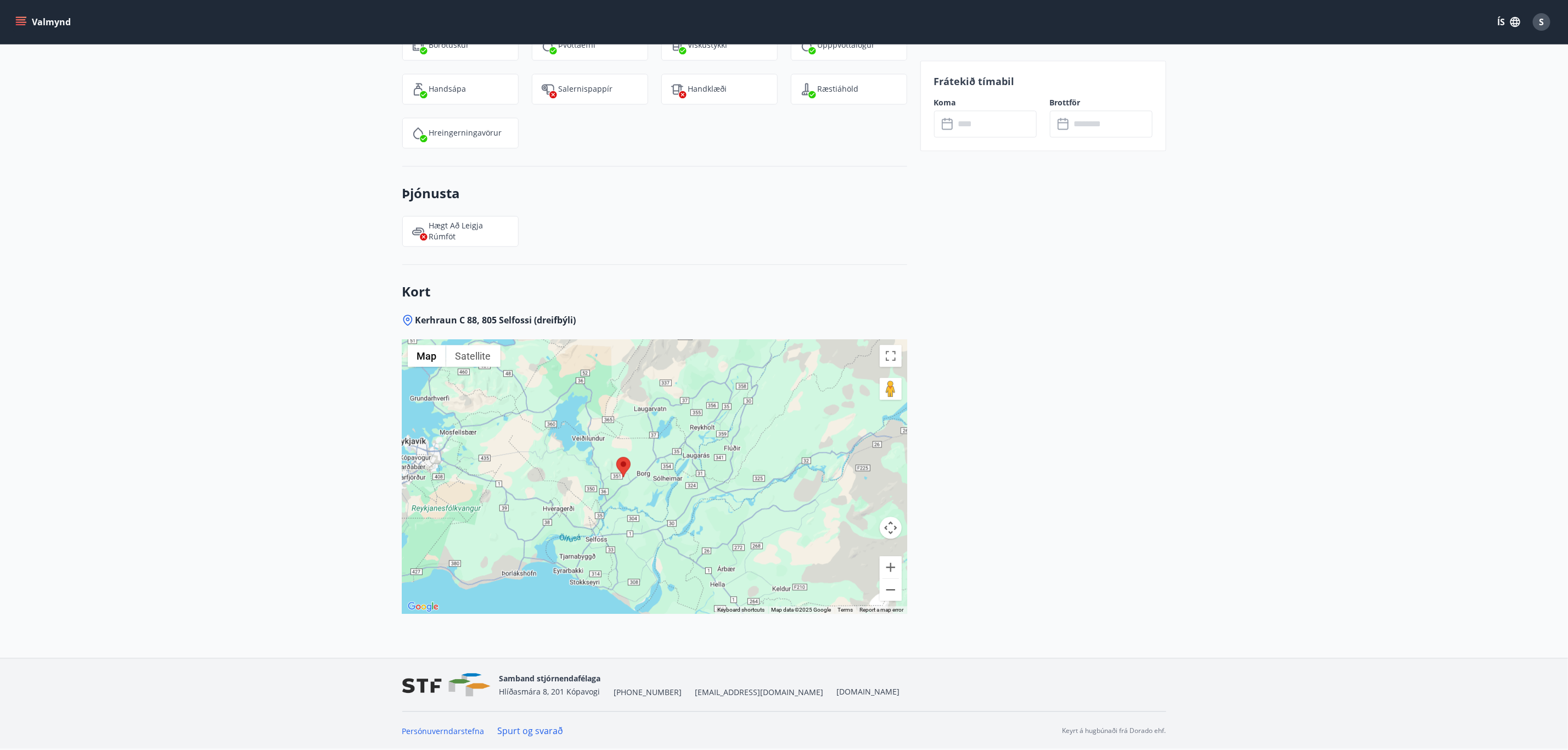
drag, startPoint x: 647, startPoint y: 376, endPoint x: 687, endPoint y: 494, distance: 124.6
click at [687, 494] on div at bounding box center [655, 476] width 505 height 274
